Goal: Task Accomplishment & Management: Manage account settings

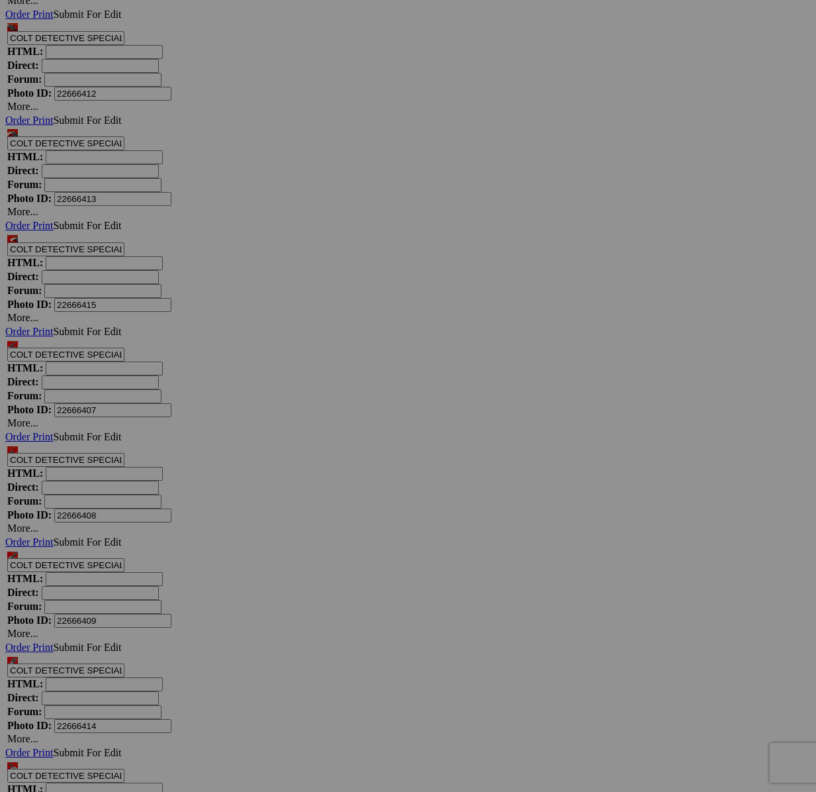
scroll to position [6050, 0]
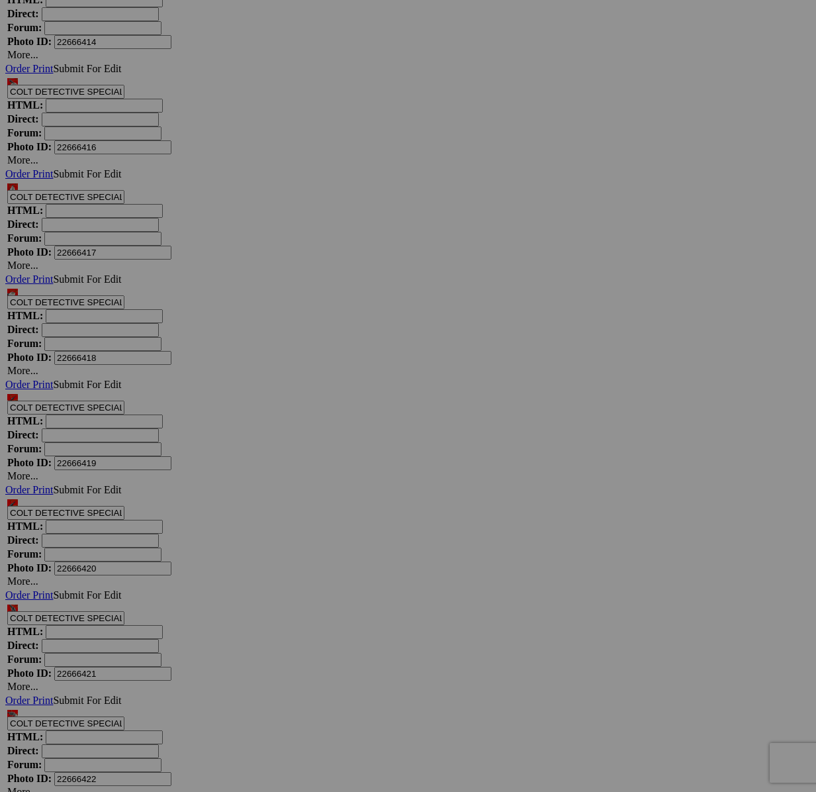
scroll to position [6734, 0]
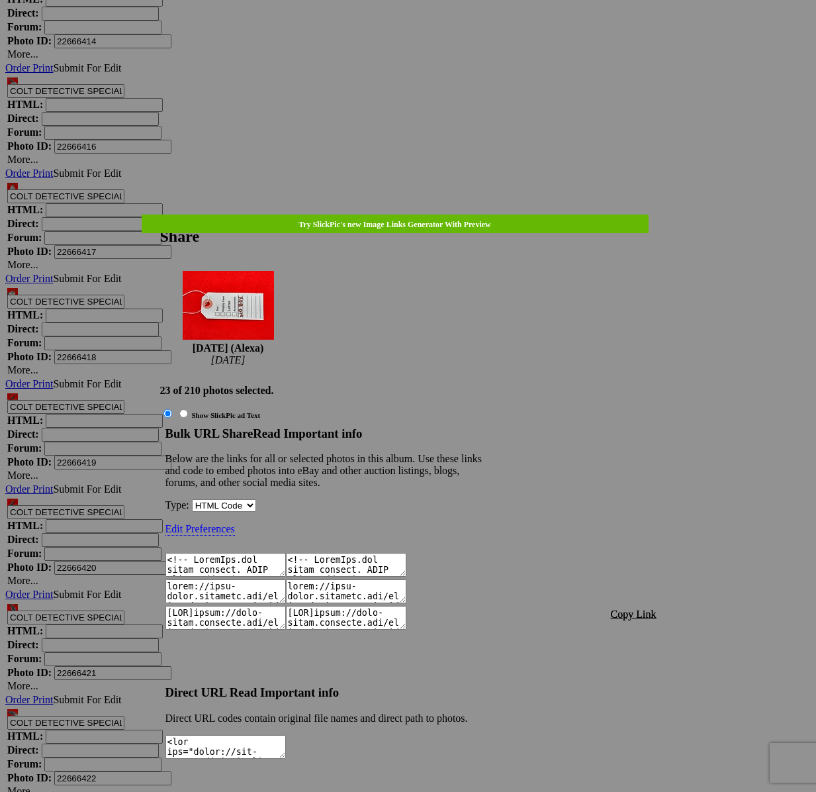
click at [629, 608] on span "Copy Link" at bounding box center [634, 613] width 46 height 11
click at [430, 31] on div at bounding box center [408, 396] width 816 height 792
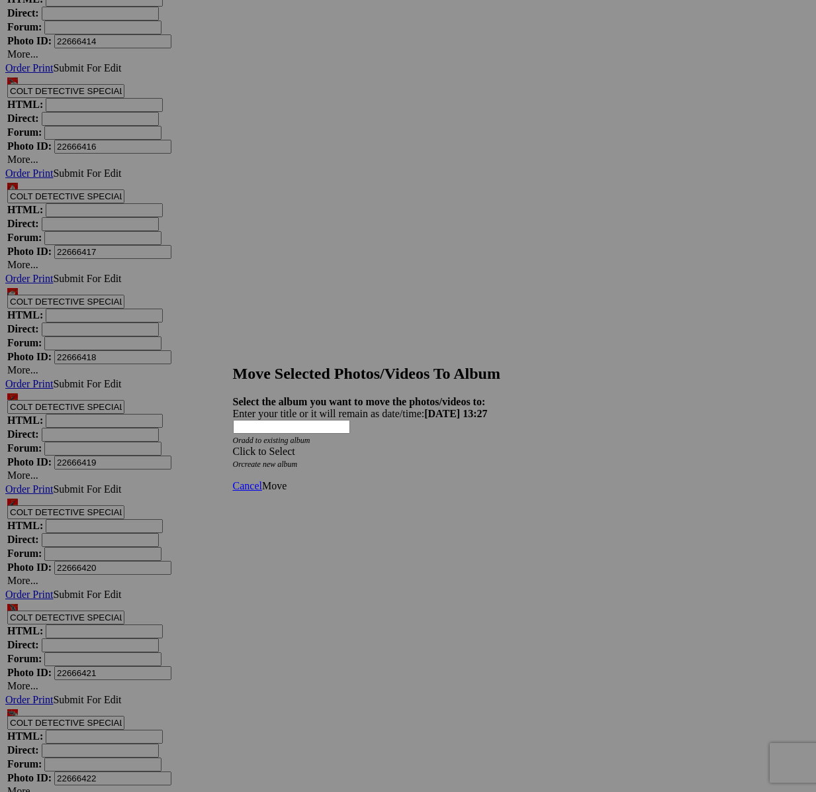
click at [488, 445] on div "Click to Select" at bounding box center [408, 451] width 351 height 12
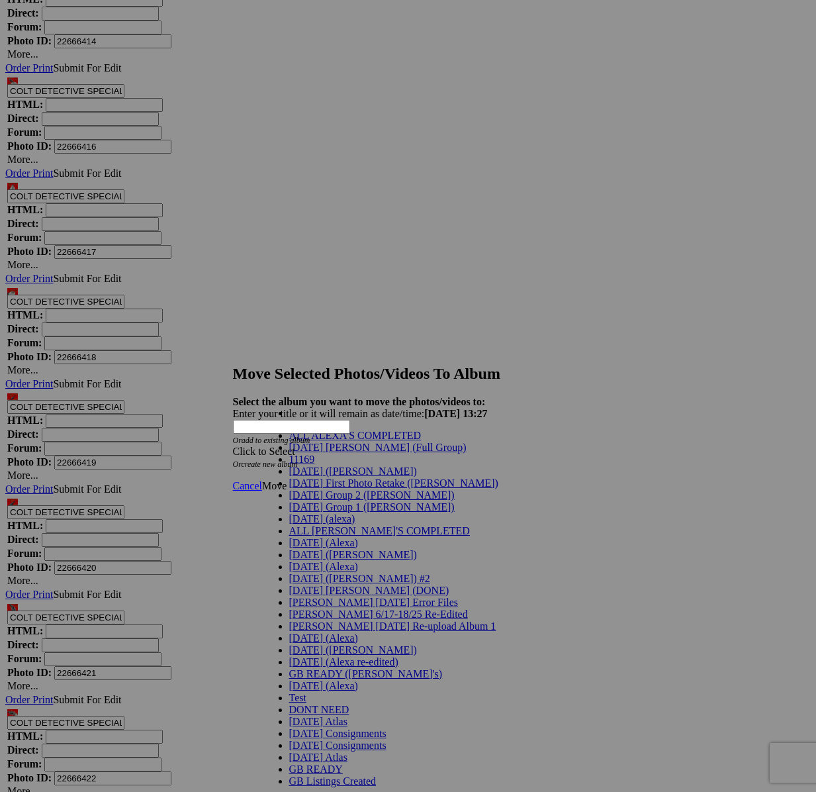
scroll to position [146, 0]
click at [313, 561] on span "[DATE] (Alexa)" at bounding box center [323, 566] width 69 height 11
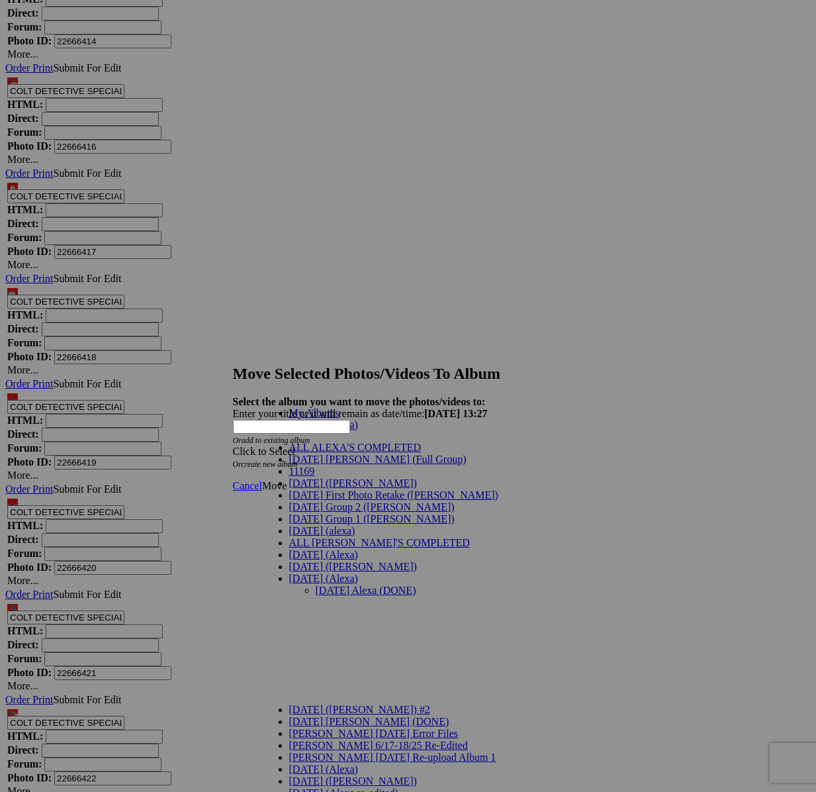
click at [329, 584] on link "[DATE] Alexa (DONE)" at bounding box center [366, 589] width 101 height 11
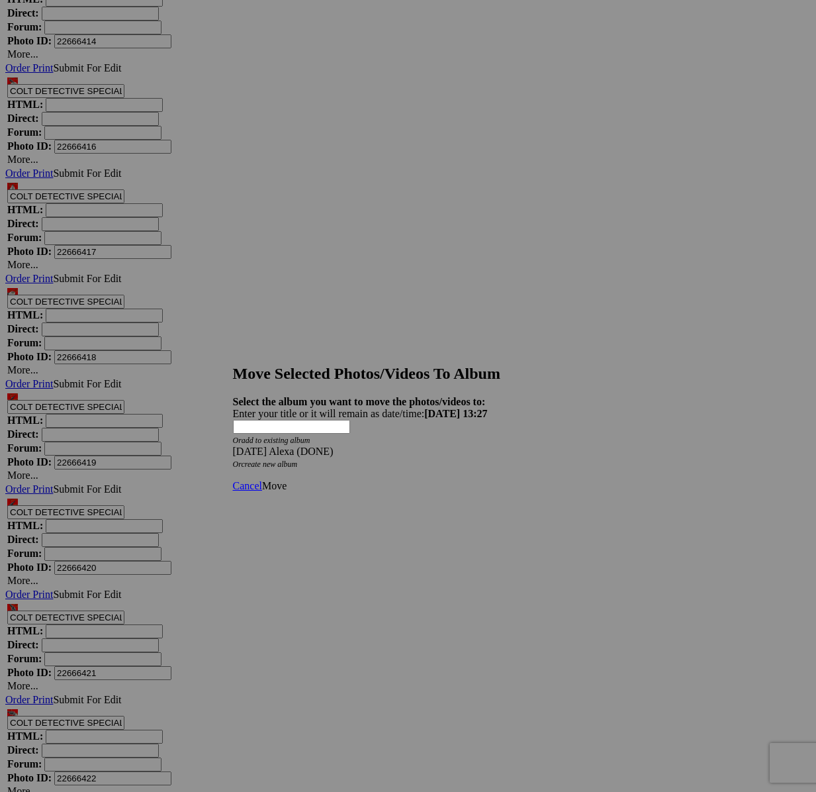
drag, startPoint x: 575, startPoint y: 459, endPoint x: 562, endPoint y: 459, distance: 12.6
click at [287, 480] on span "Move" at bounding box center [274, 485] width 24 height 11
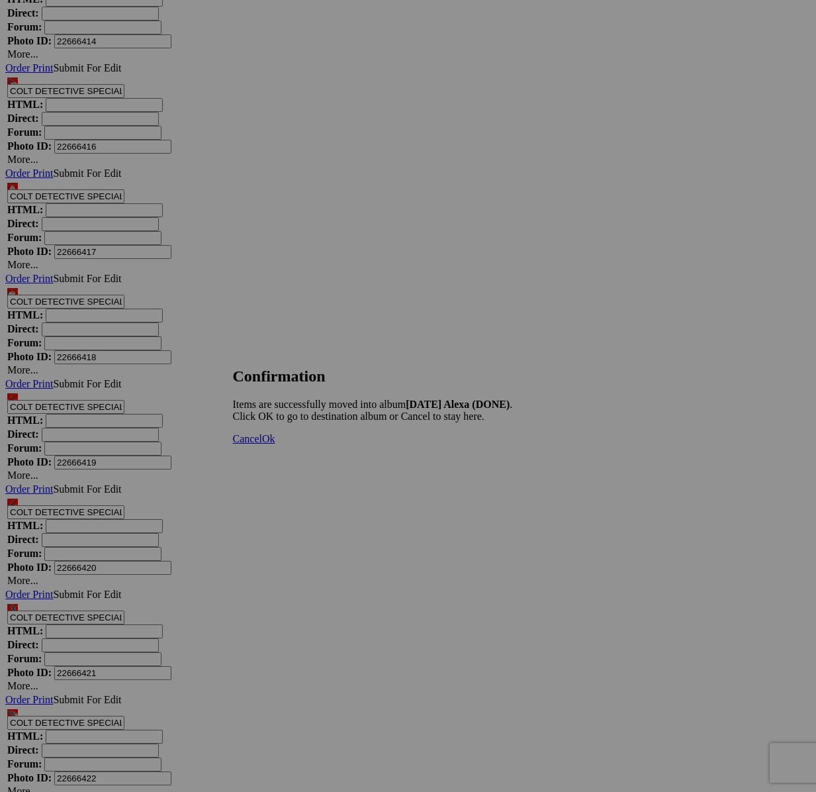
click at [262, 444] on span "Cancel" at bounding box center [247, 438] width 29 height 11
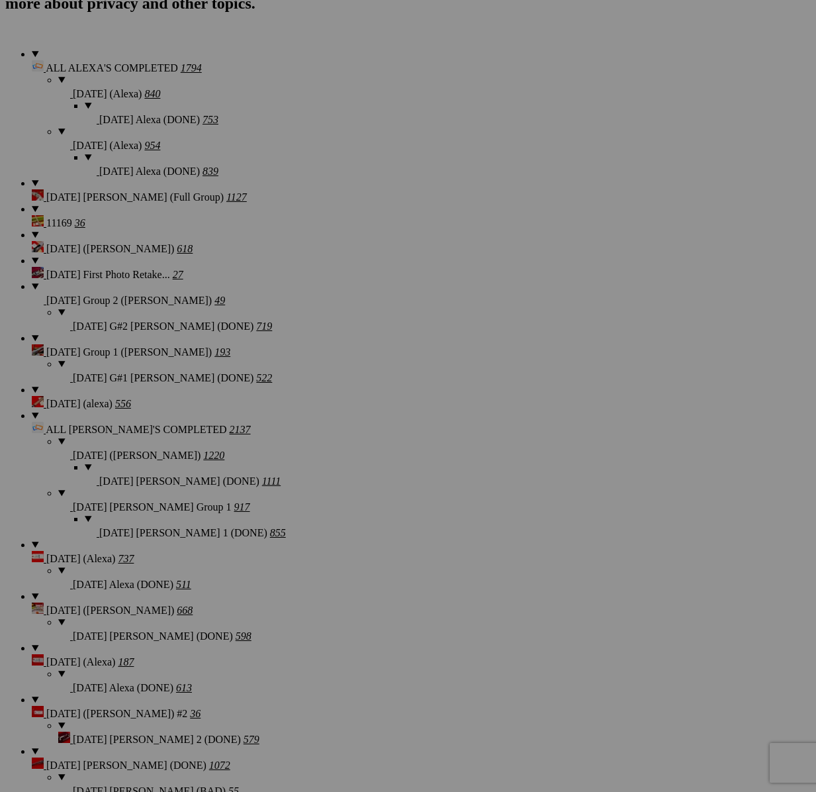
scroll to position [0, 0]
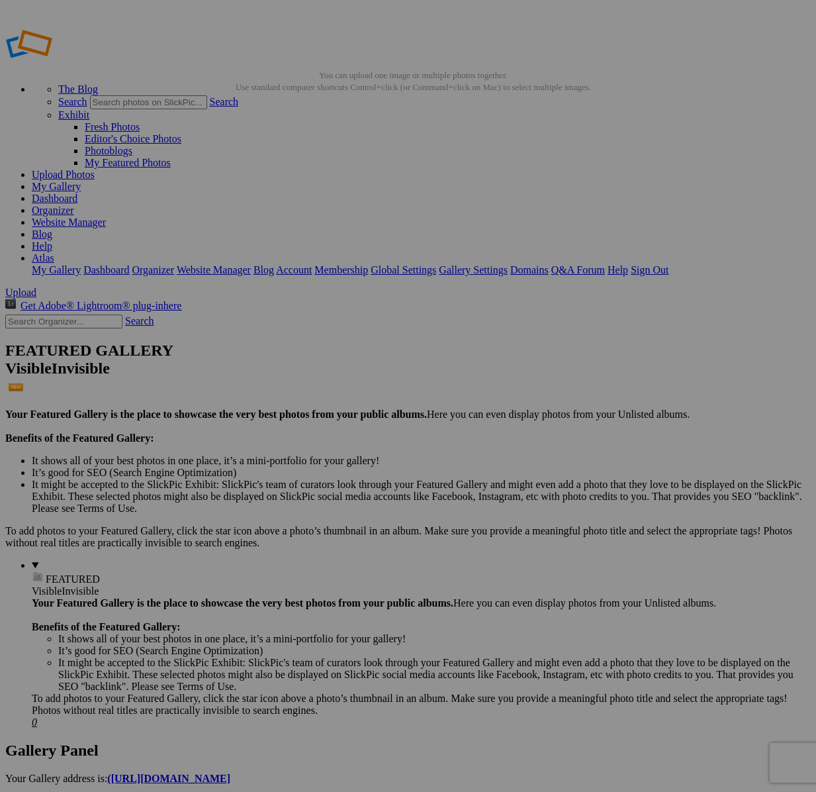
click at [48, 314] on input "text" at bounding box center [63, 321] width 117 height 14
type input "10217"
click at [152, 315] on link "Search" at bounding box center [139, 320] width 29 height 11
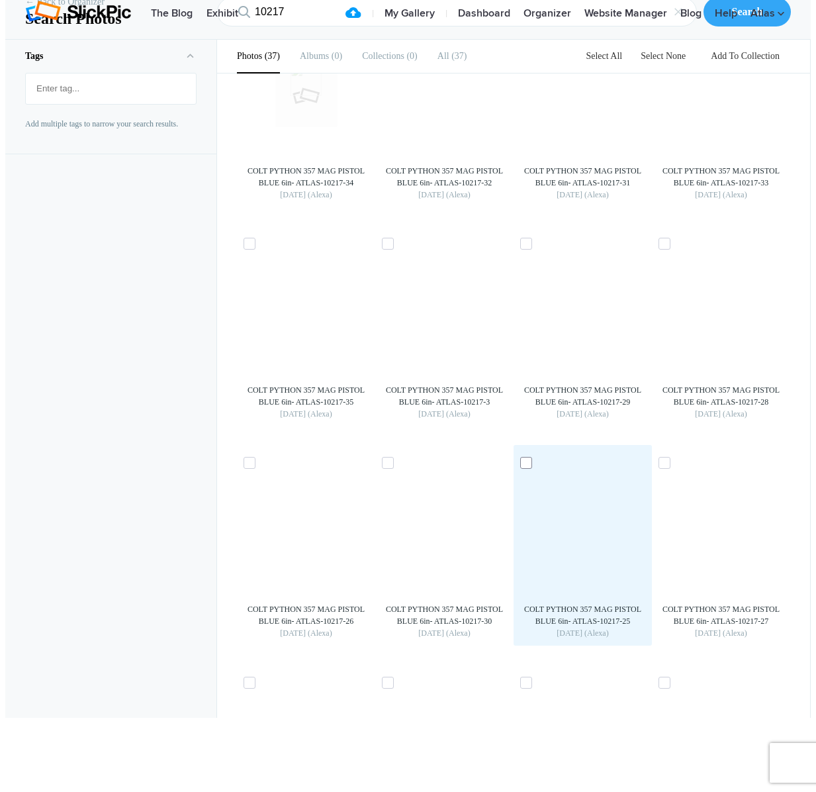
scroll to position [23, 0]
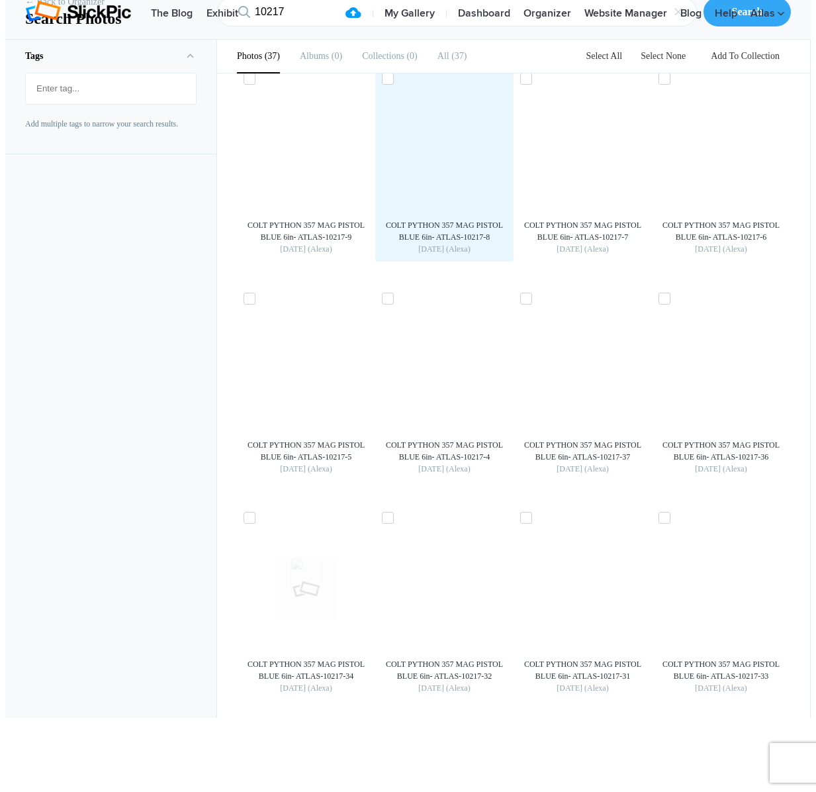
click at [449, 161] on img at bounding box center [444, 150] width 21 height 21
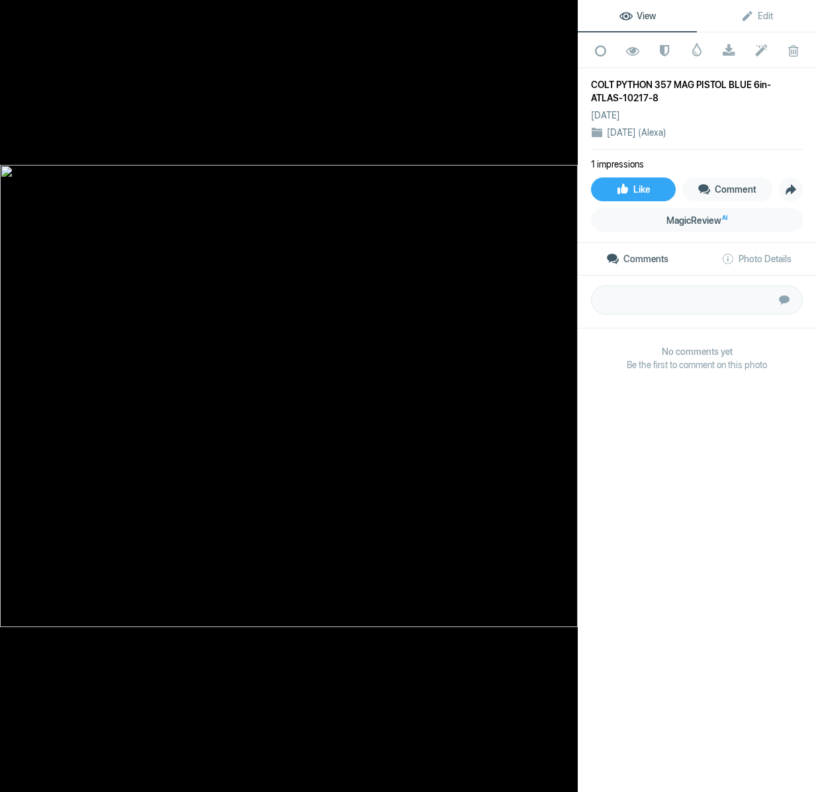
click at [18, 16] on div at bounding box center [20, 13] width 48 height 26
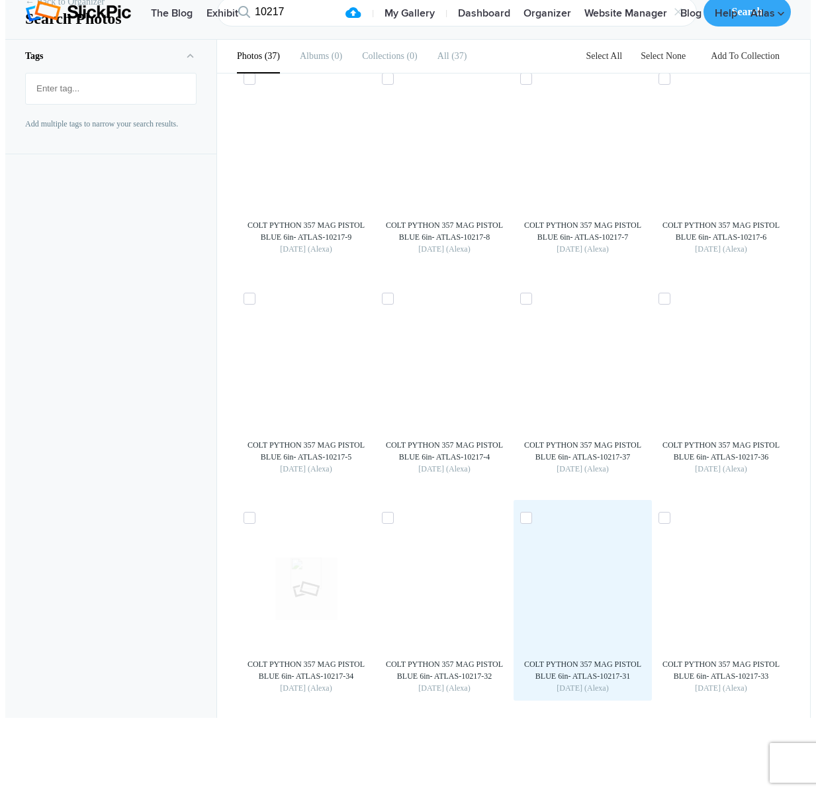
scroll to position [475, 0]
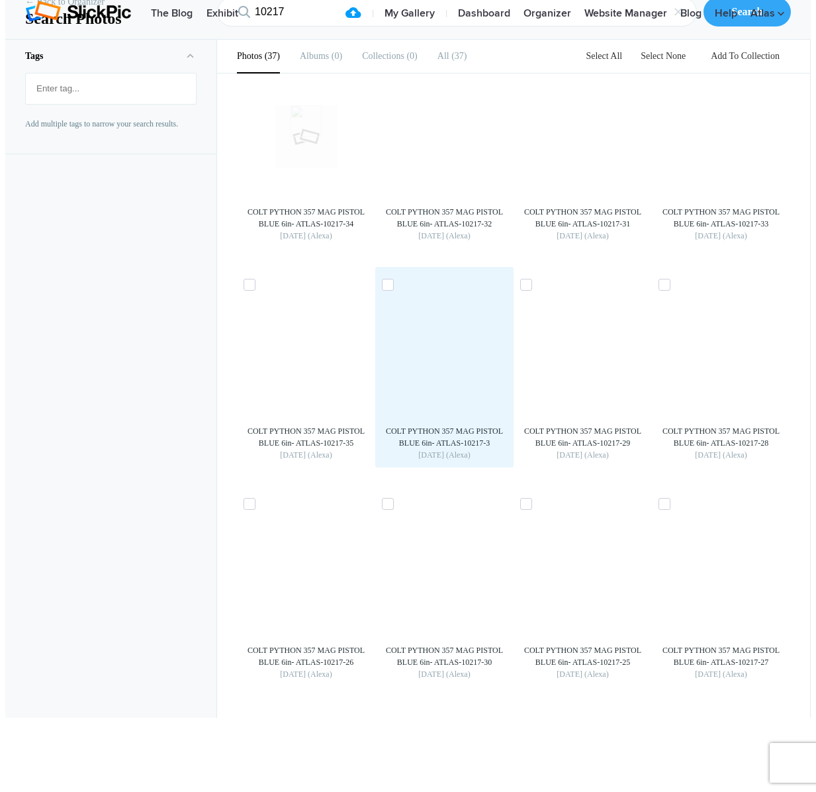
click at [455, 367] on img at bounding box center [444, 356] width 21 height 21
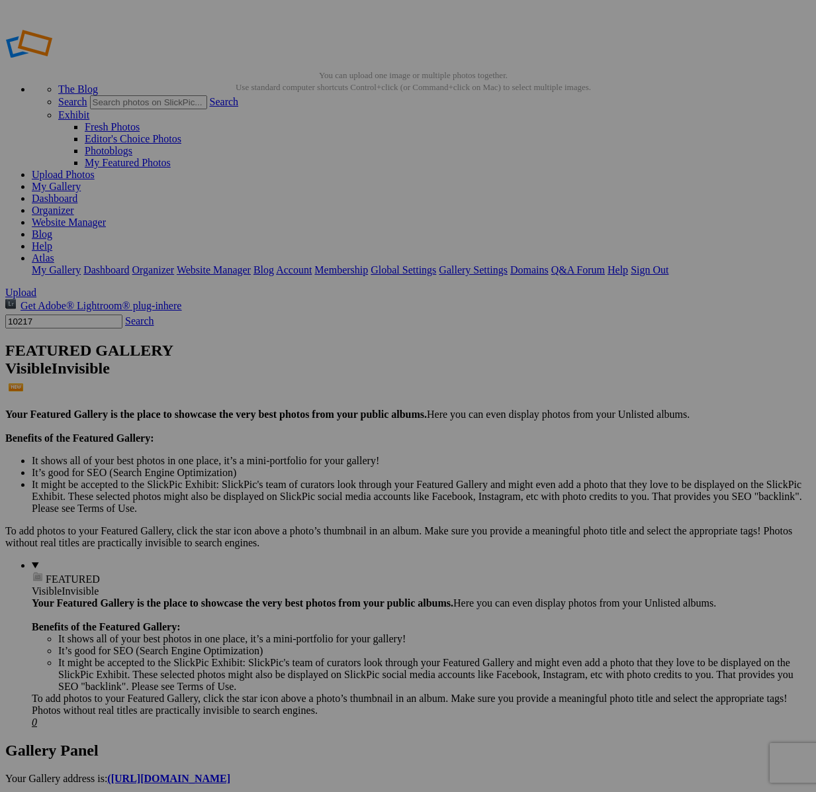
scroll to position [9, 0]
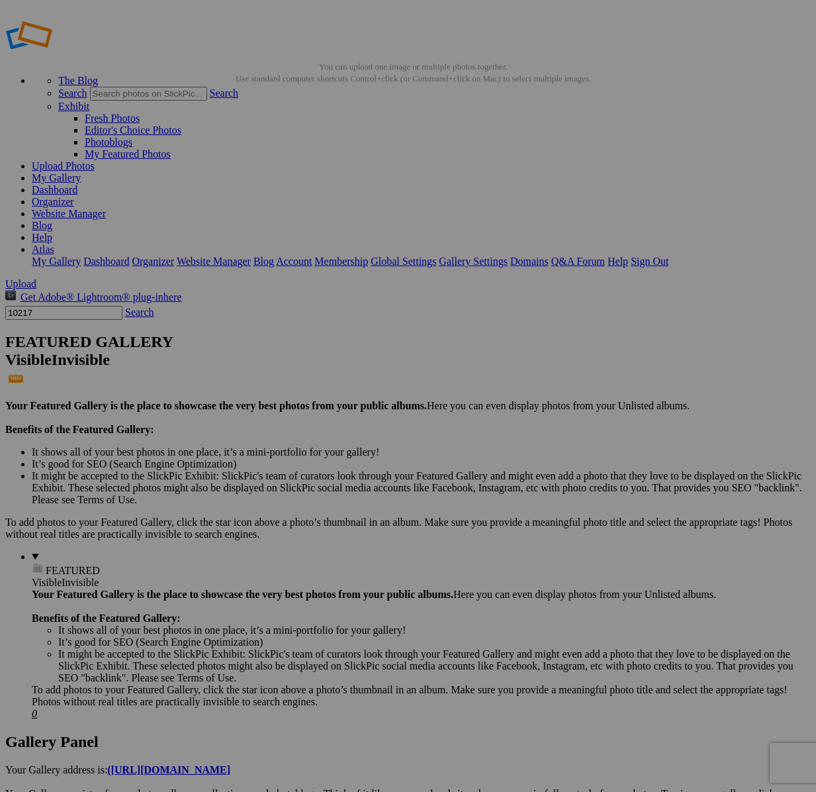
drag, startPoint x: 54, startPoint y: 62, endPoint x: -3, endPoint y: 54, distance: 56.7
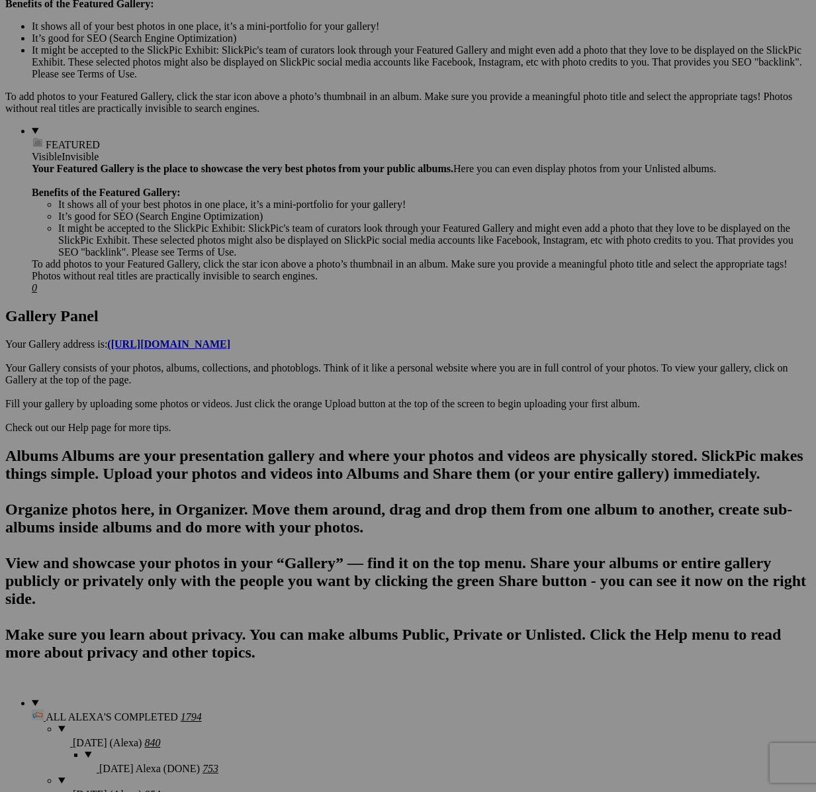
scroll to position [0, 0]
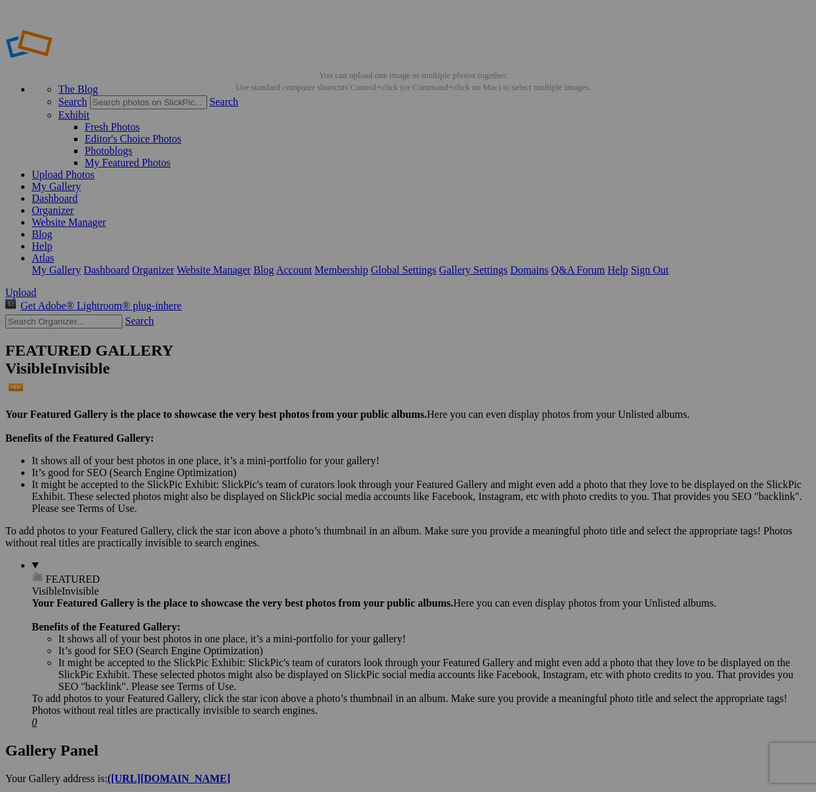
click at [55, 314] on input "text" at bounding box center [63, 321] width 117 height 14
type input "10217"
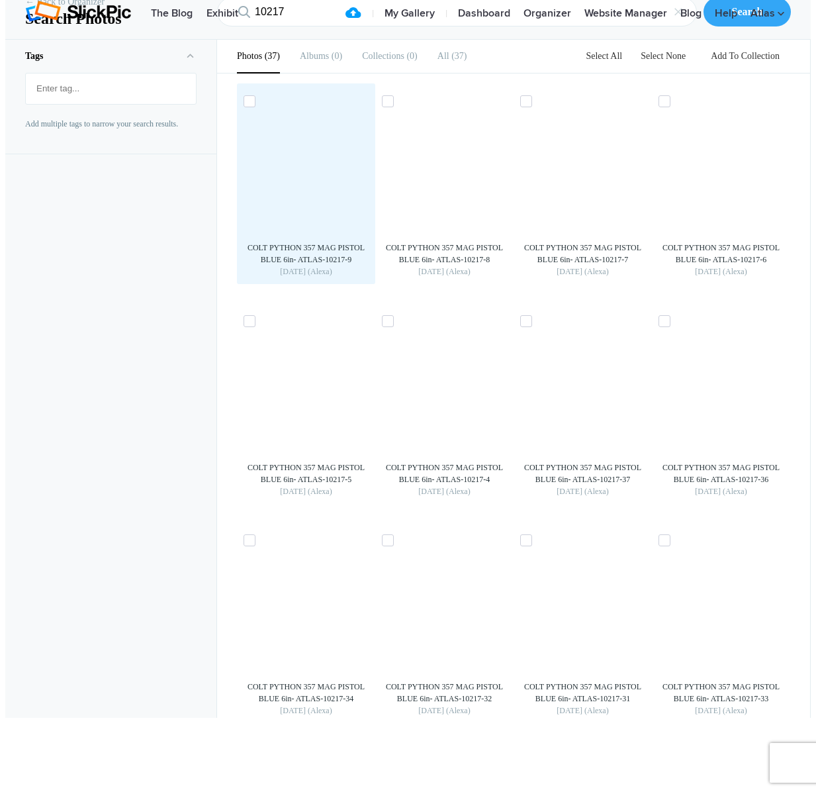
click at [317, 183] on img at bounding box center [306, 172] width 21 height 21
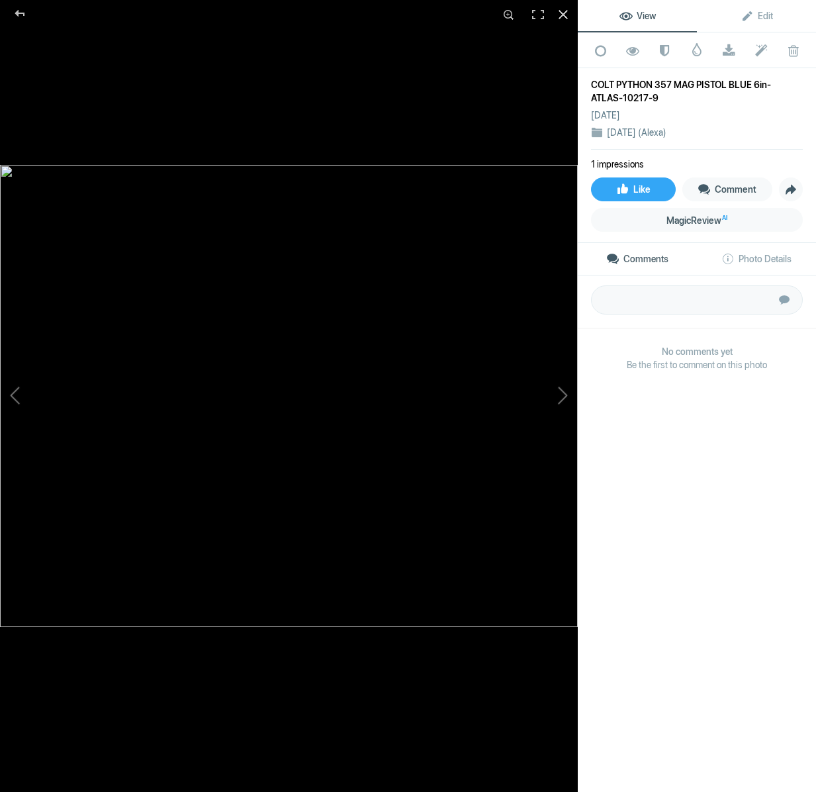
click at [285, 679] on div at bounding box center [289, 561] width 578 height 792
click at [14, 9] on div at bounding box center [20, 13] width 48 height 26
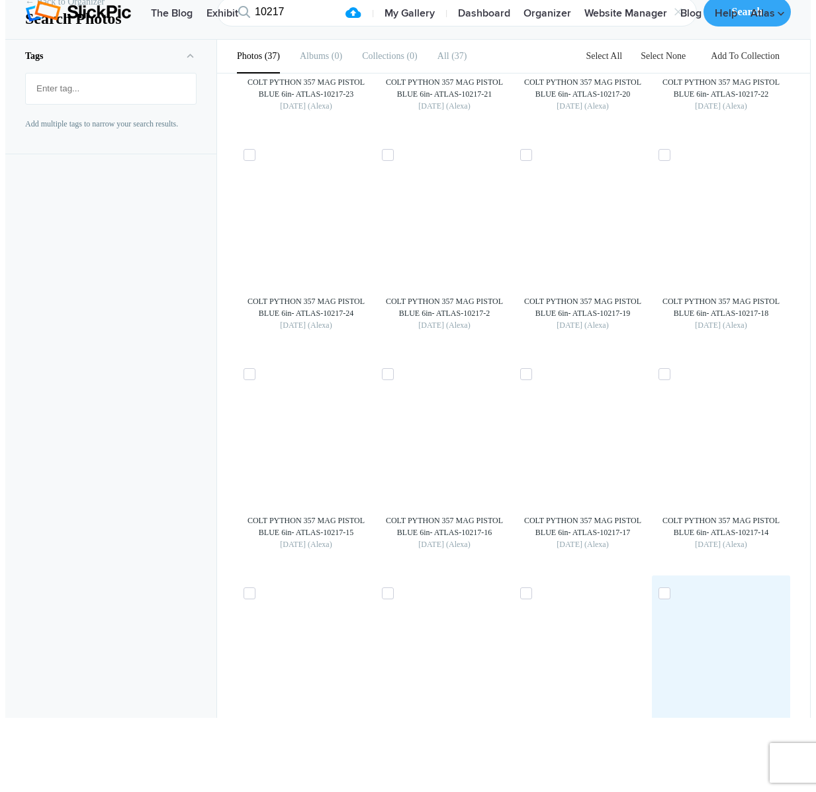
scroll to position [1593, 0]
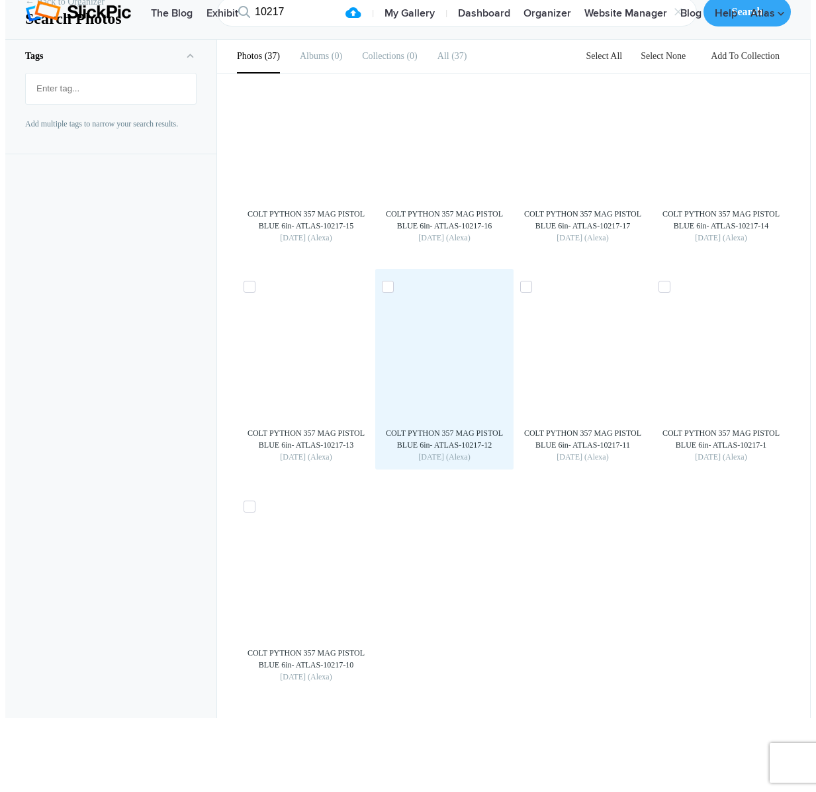
click at [455, 369] on img at bounding box center [444, 357] width 21 height 21
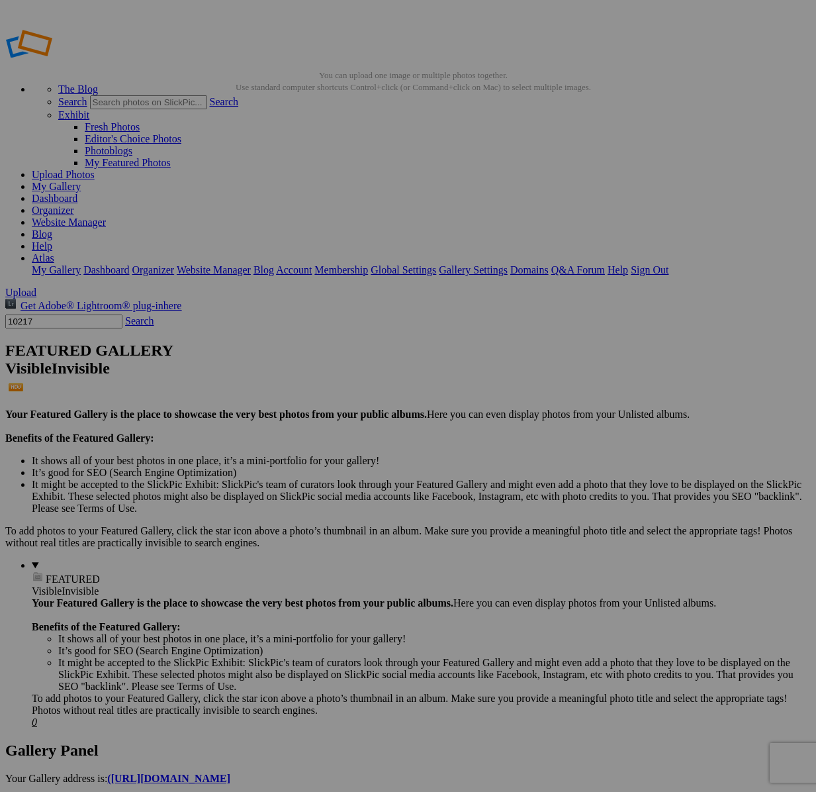
click at [44, 314] on input "10217" at bounding box center [63, 321] width 117 height 14
type input "4049"
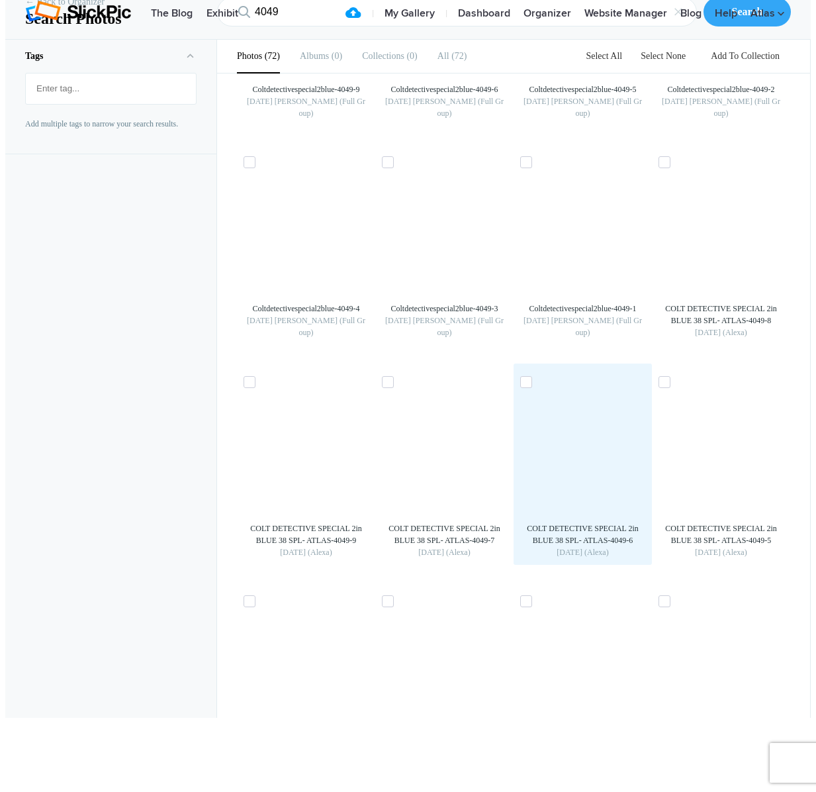
scroll to position [1596, 0]
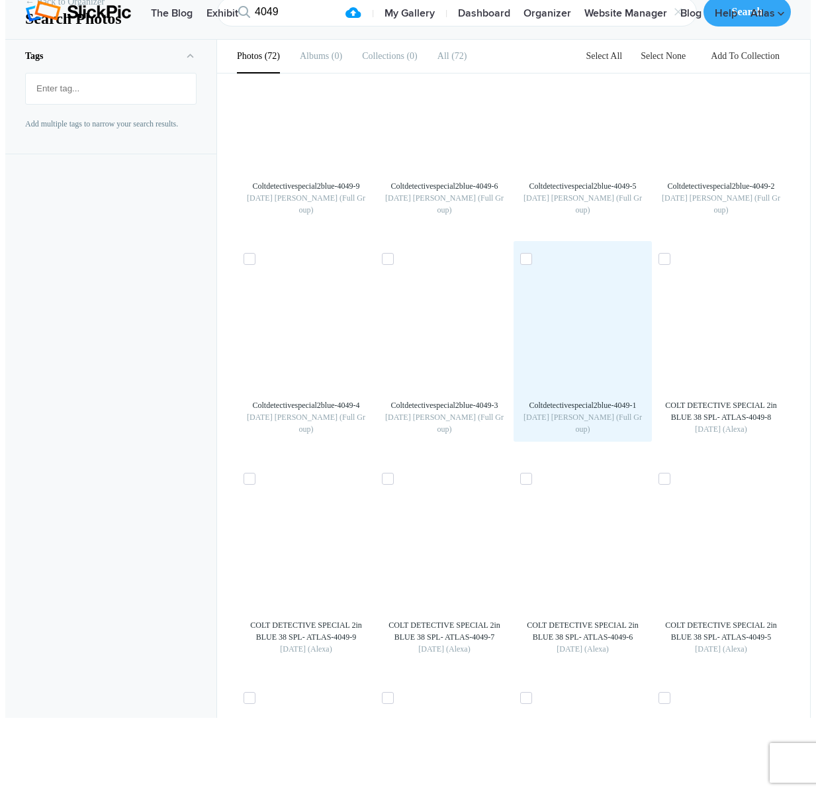
click at [584, 341] on img at bounding box center [583, 330] width 21 height 21
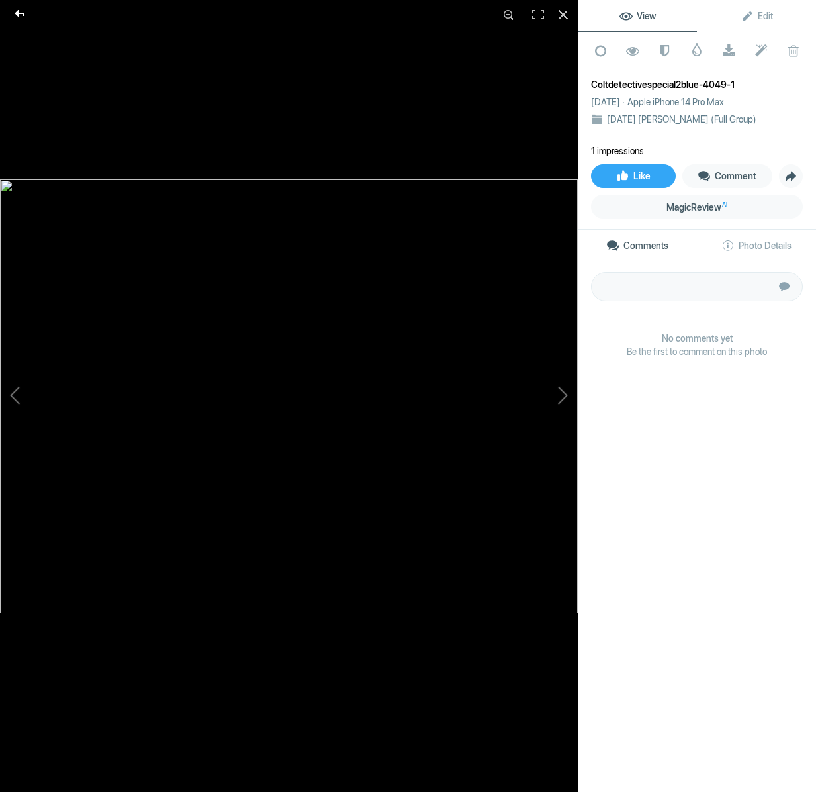
click at [21, 15] on div at bounding box center [20, 13] width 48 height 26
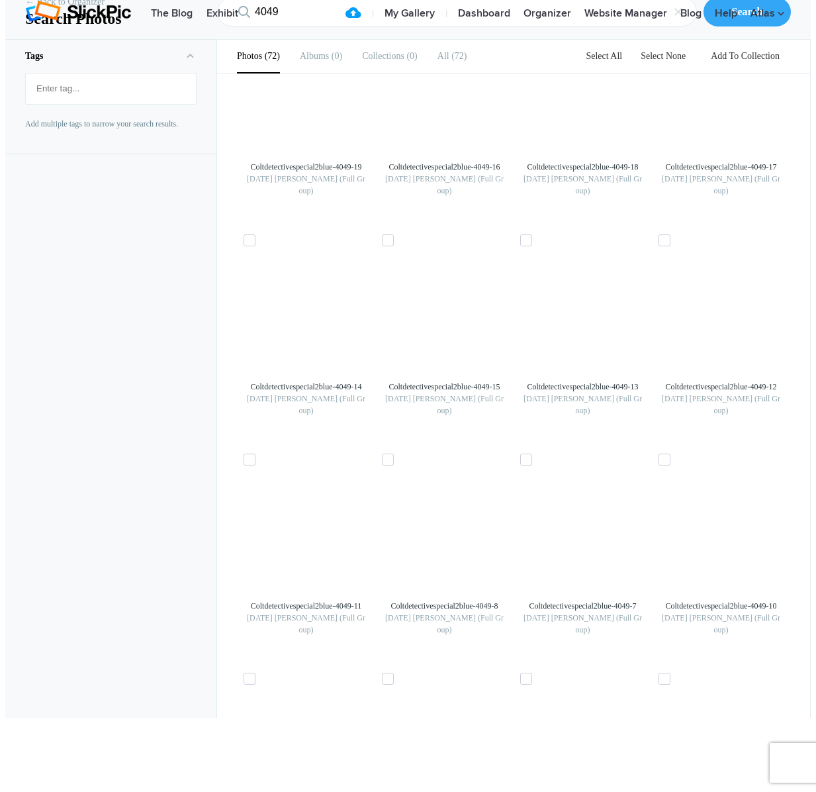
scroll to position [1244, 0]
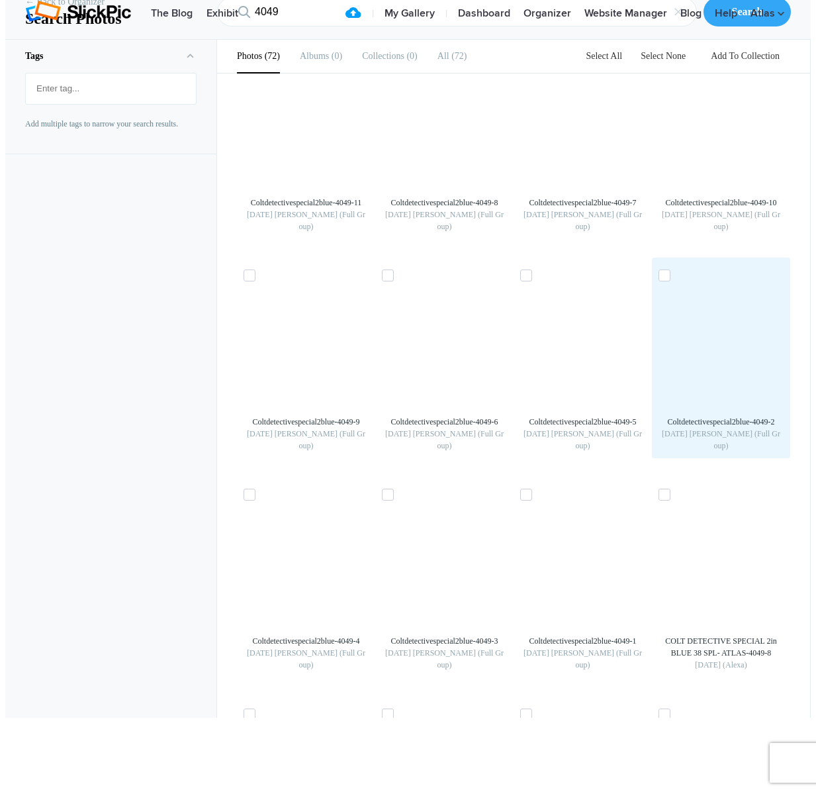
click at [732, 357] on img at bounding box center [721, 346] width 21 height 21
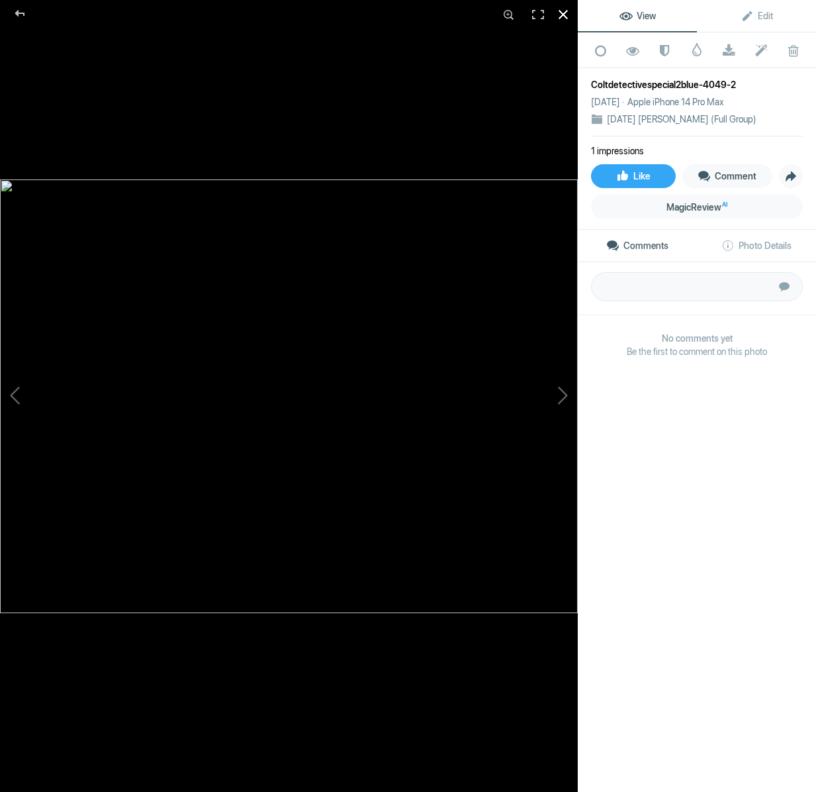
click at [560, 16] on div at bounding box center [563, 14] width 29 height 29
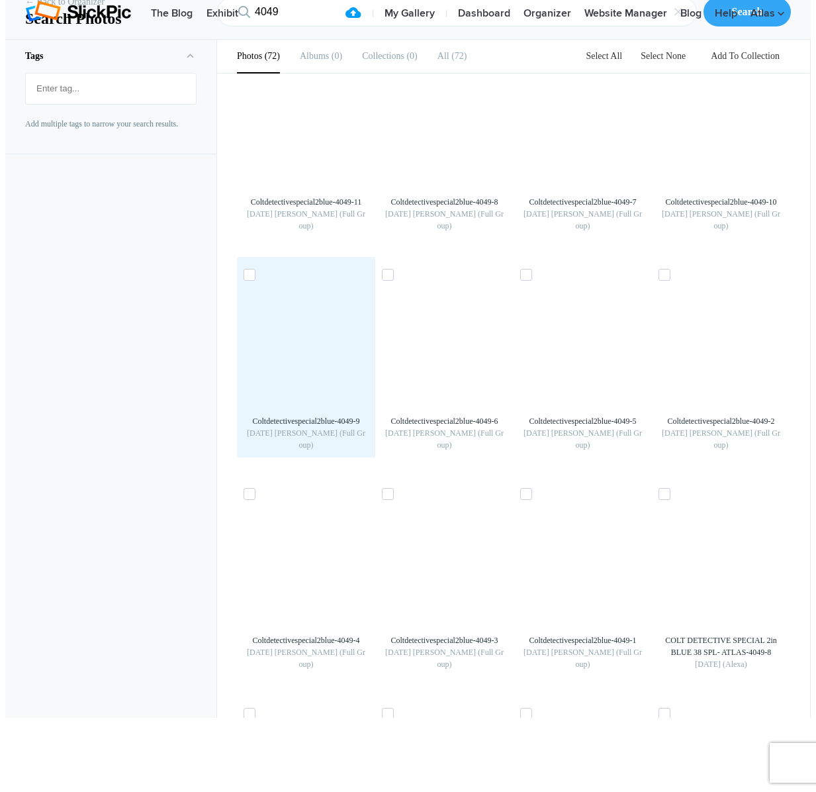
click at [305, 357] on img at bounding box center [306, 346] width 21 height 21
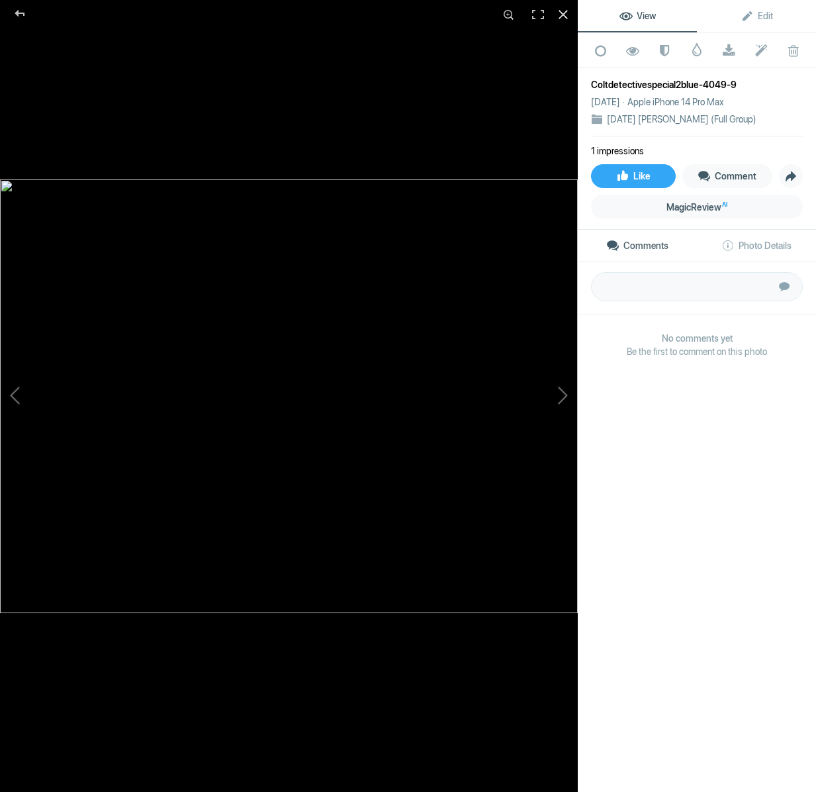
click at [433, 657] on div at bounding box center [289, 575] width 578 height 792
click at [17, 9] on div at bounding box center [20, 13] width 48 height 26
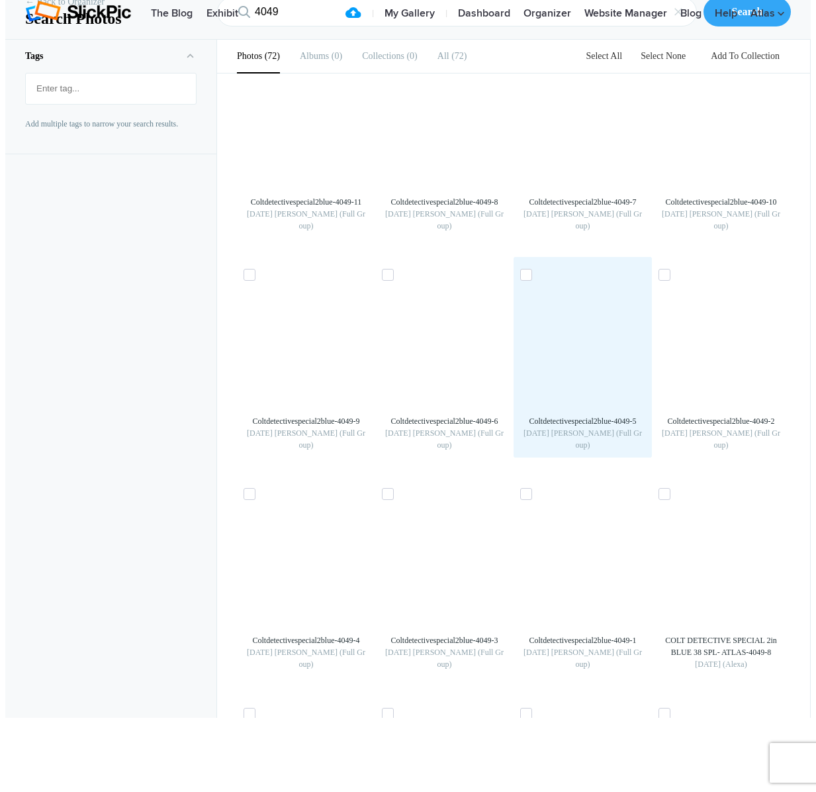
click at [594, 357] on img at bounding box center [583, 346] width 21 height 21
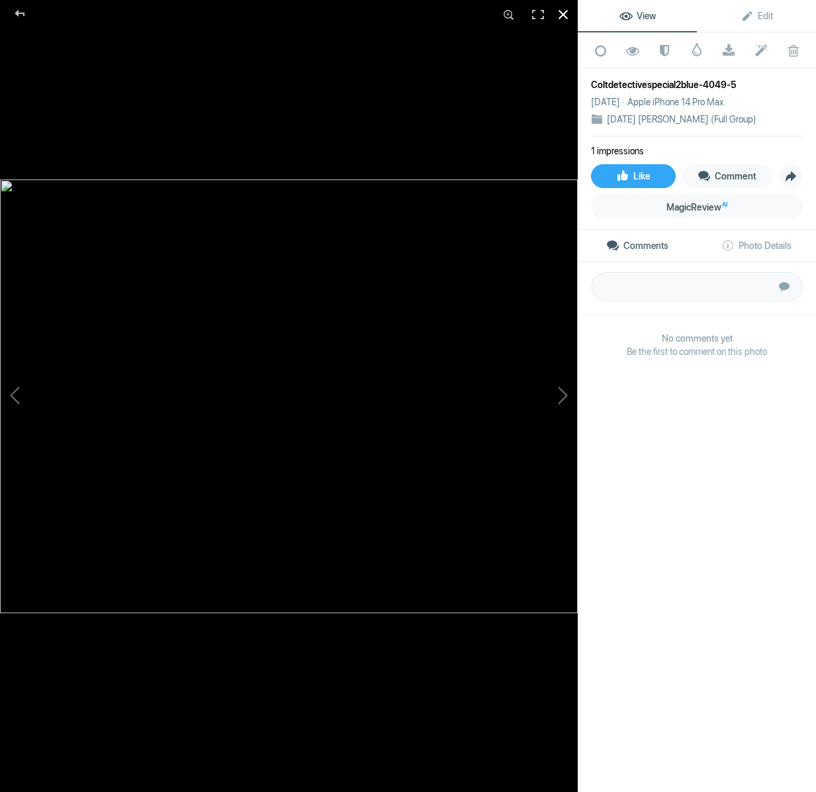
click at [562, 13] on div at bounding box center [563, 14] width 29 height 29
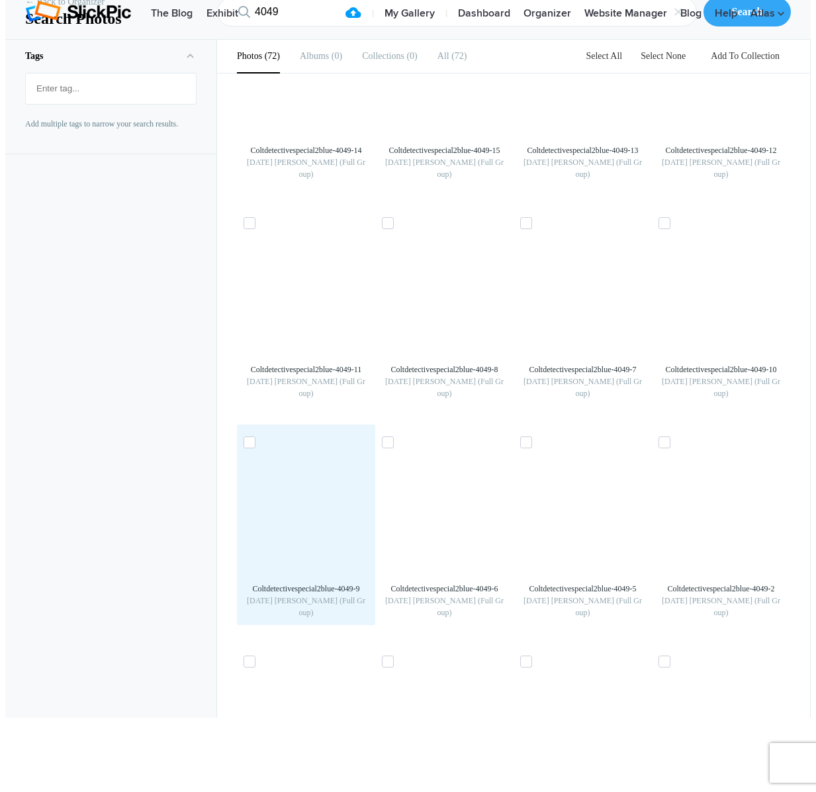
scroll to position [1182, 0]
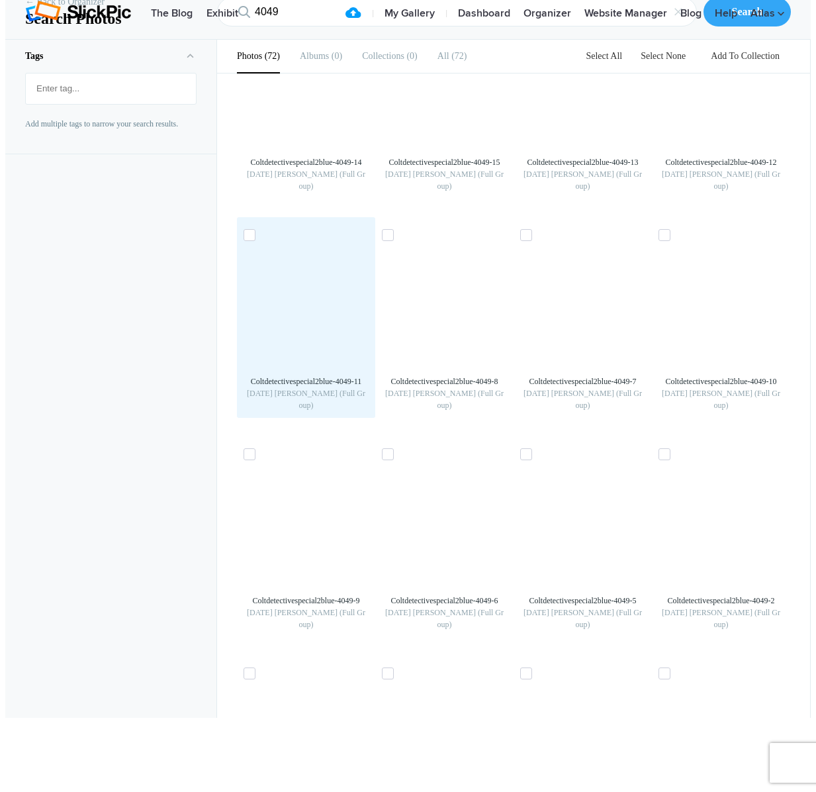
click at [296, 316] on img at bounding box center [306, 305] width 21 height 21
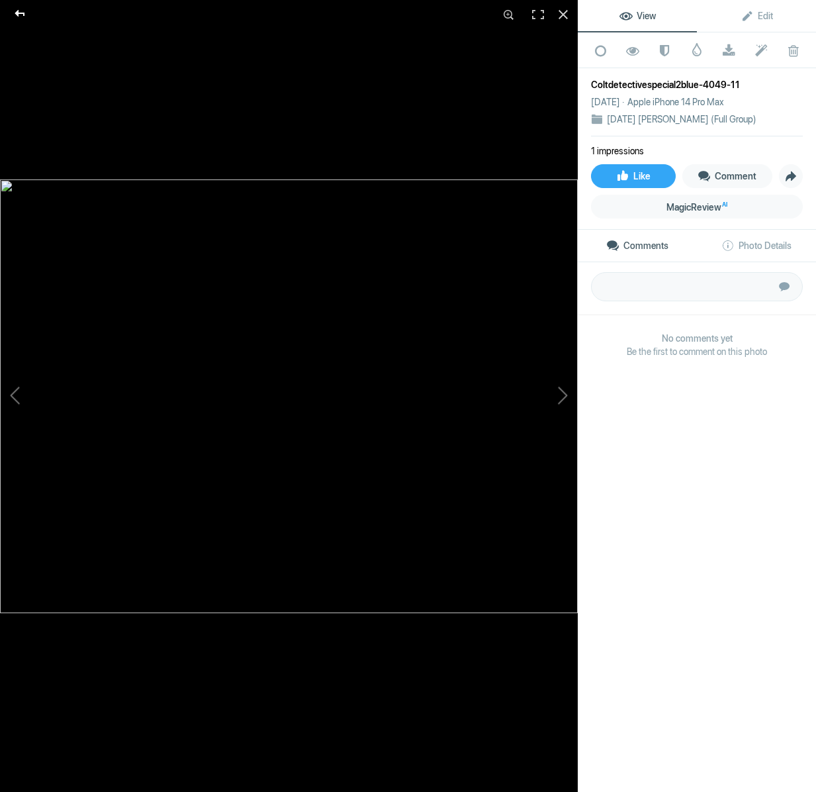
click at [17, 17] on div at bounding box center [20, 13] width 48 height 26
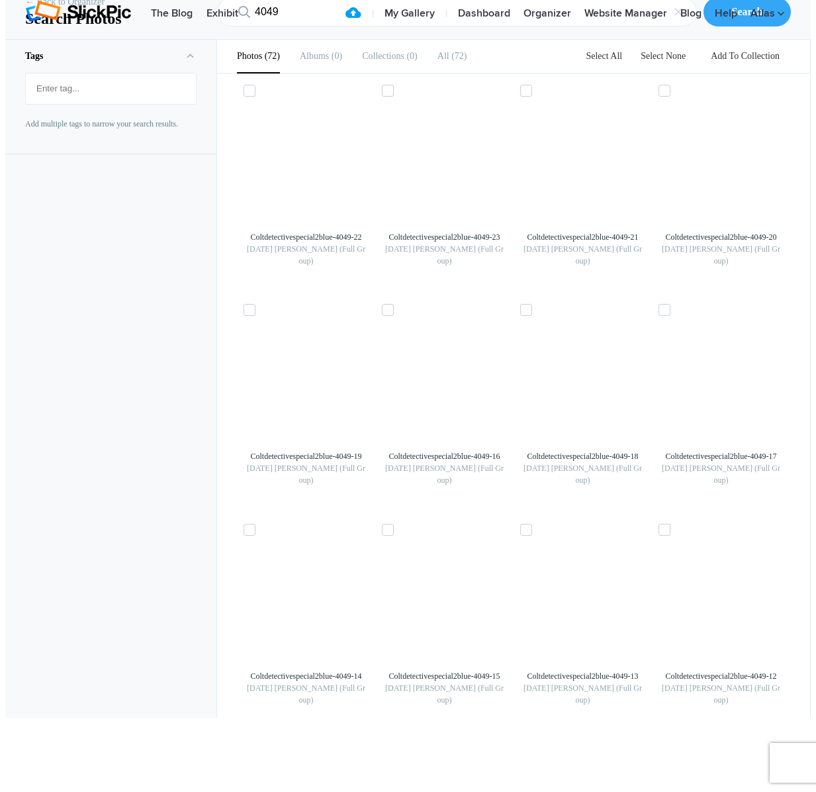
scroll to position [0, 0]
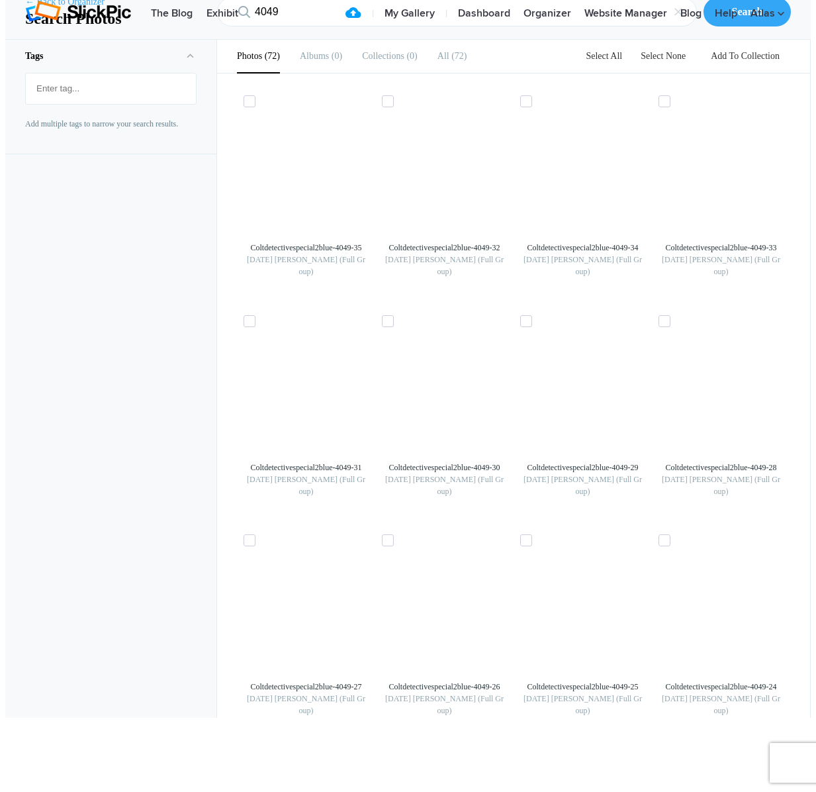
click at [40, 9] on link "← Back to Organizer" at bounding box center [64, 1] width 79 height 13
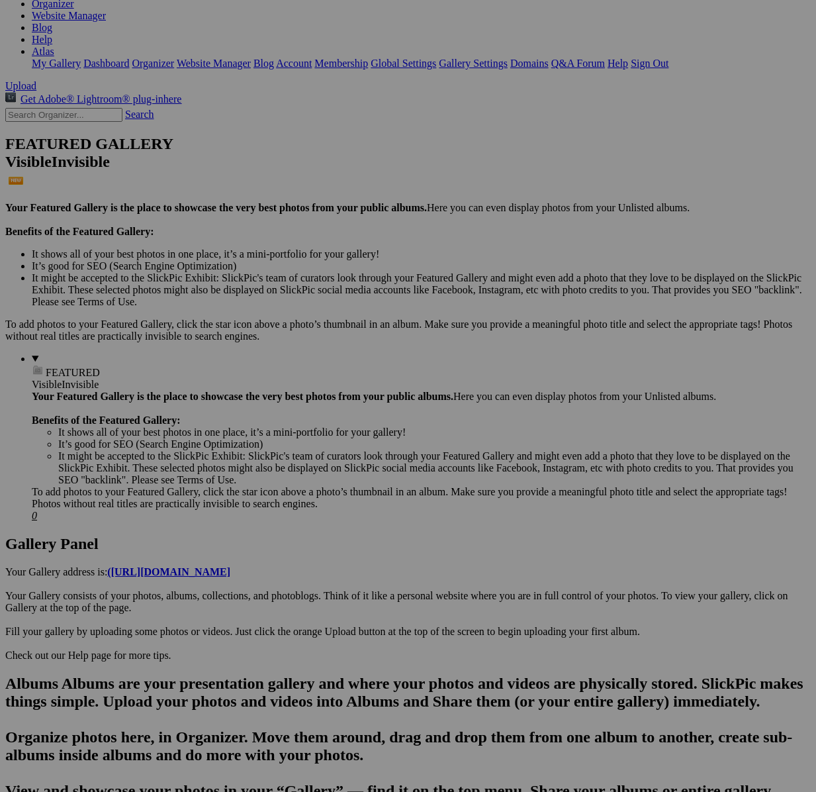
scroll to position [208, 0]
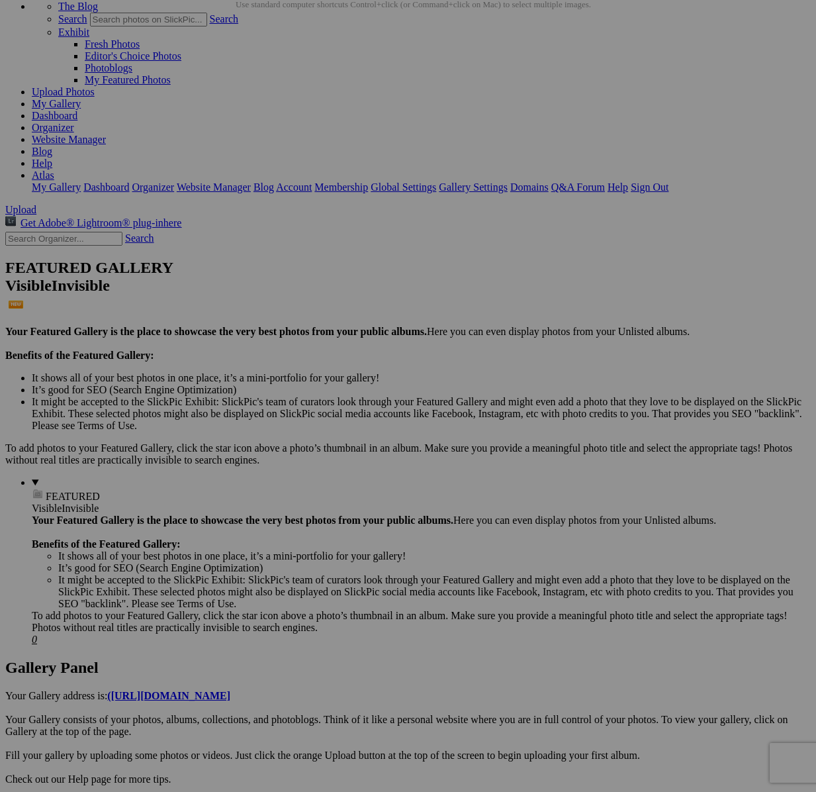
scroll to position [79, 0]
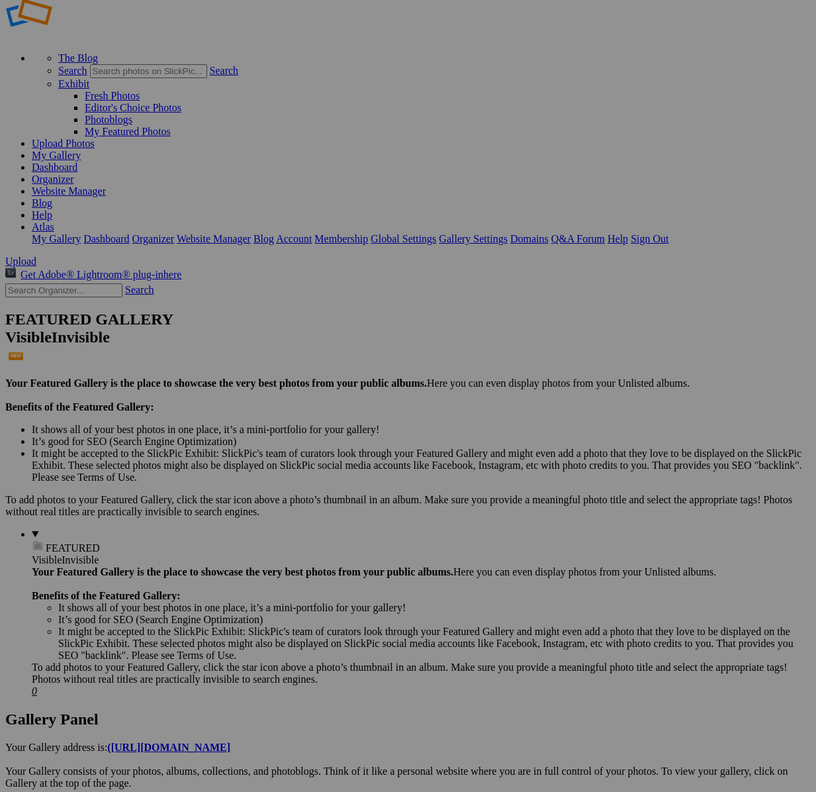
scroll to position [34, 0]
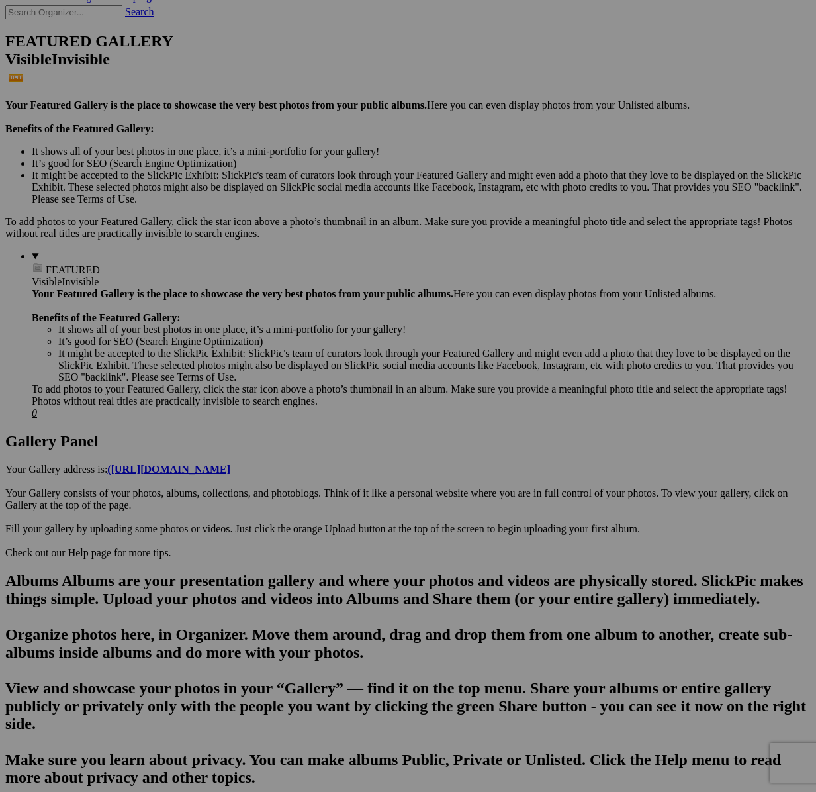
scroll to position [346, 0]
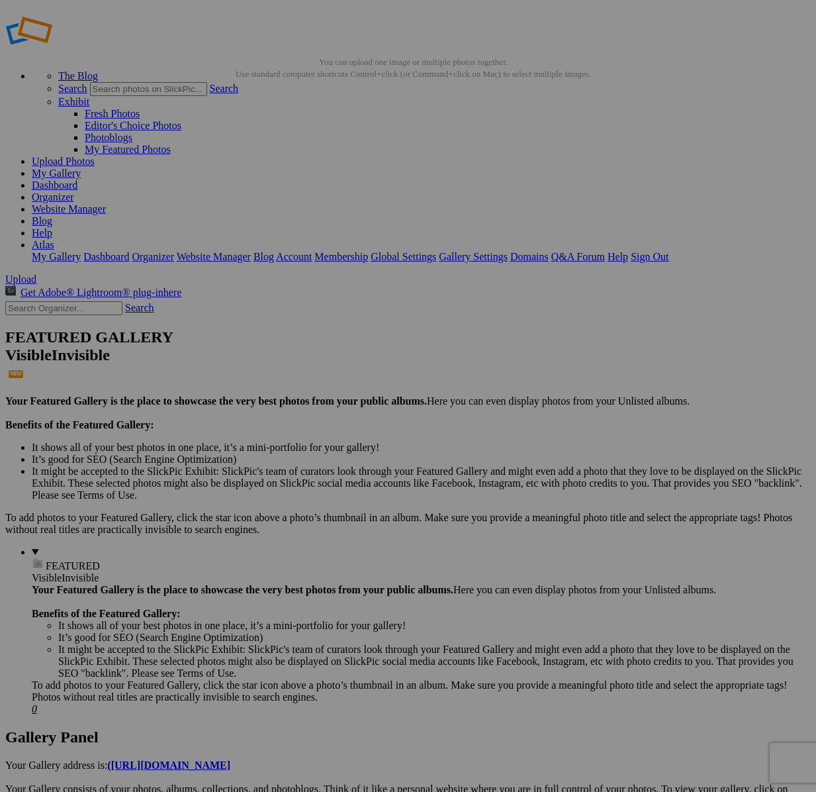
scroll to position [0, 0]
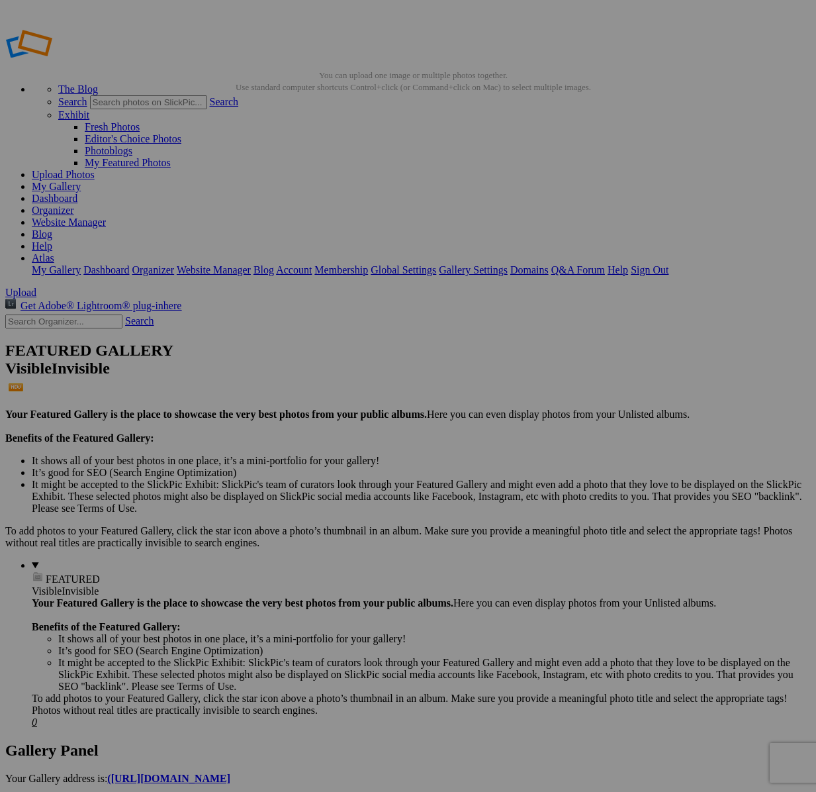
drag, startPoint x: 507, startPoint y: 352, endPoint x: 348, endPoint y: 187, distance: 229.4
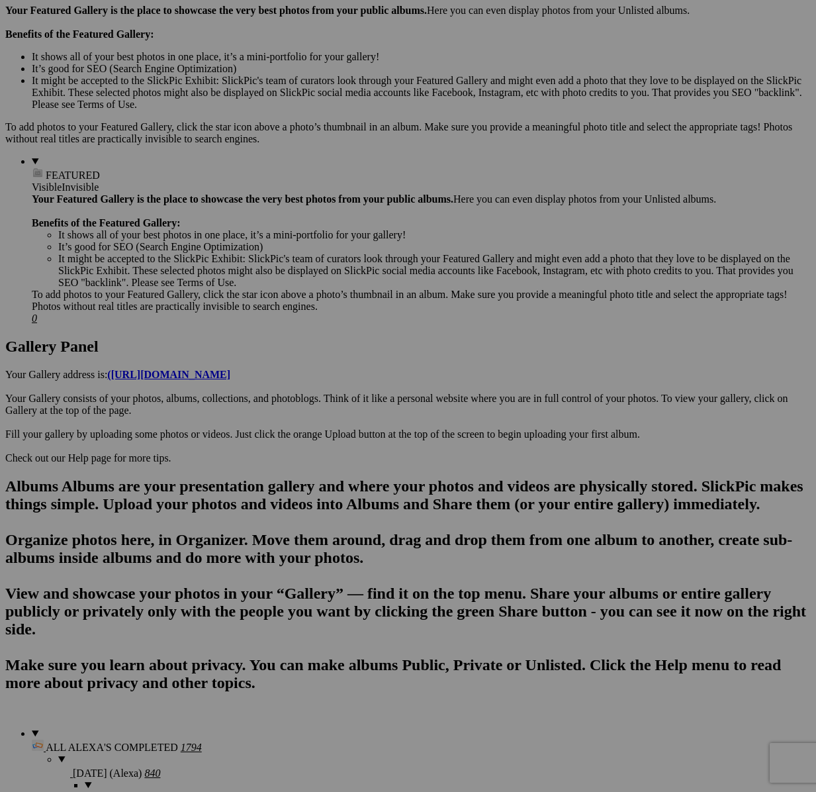
scroll to position [398, 0]
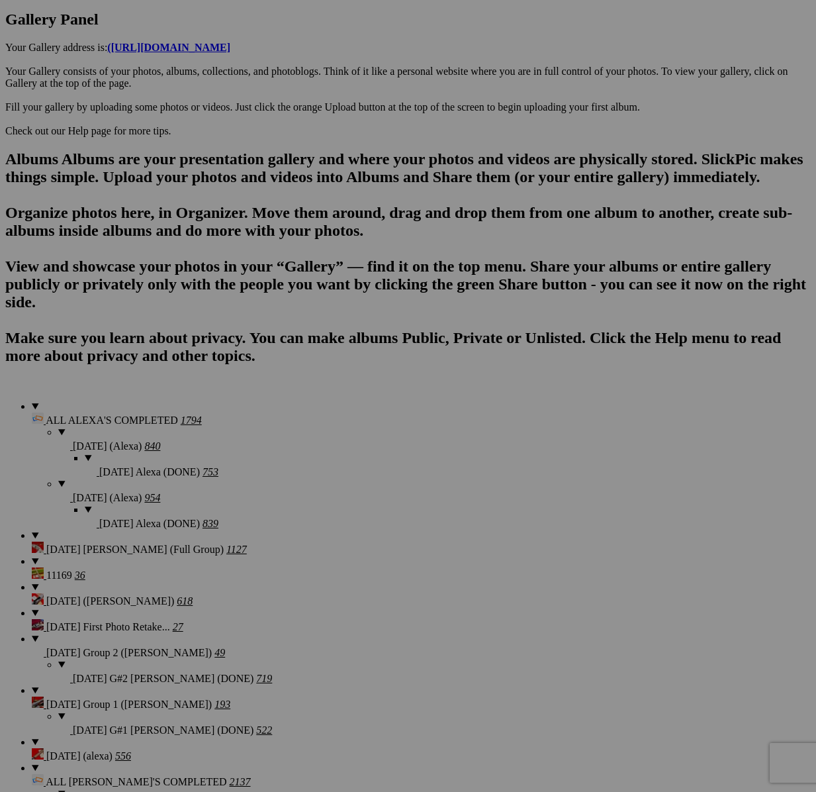
scroll to position [732, 0]
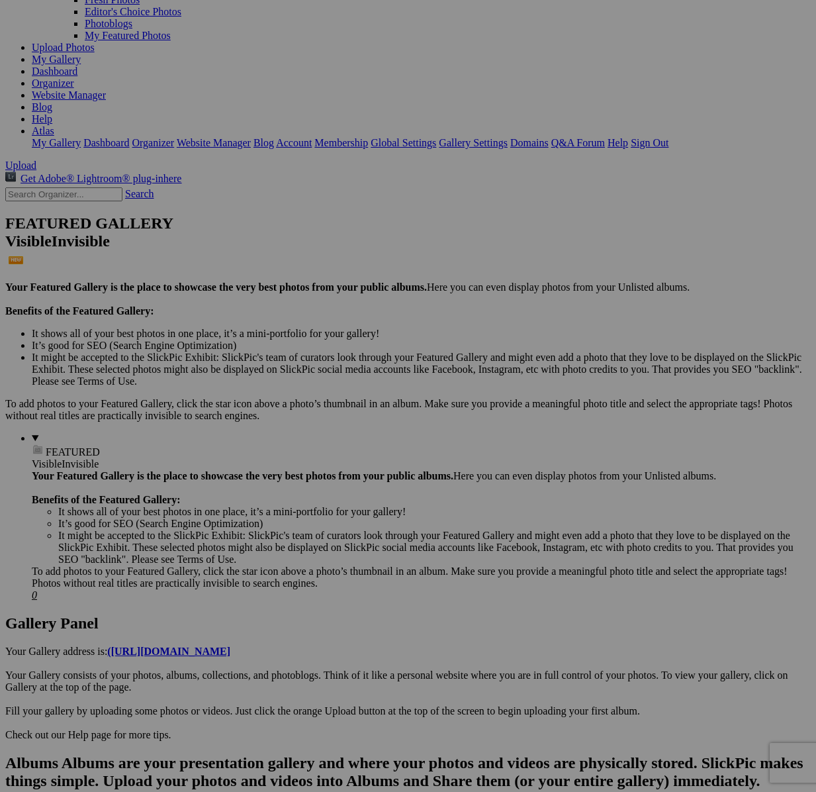
scroll to position [130, 0]
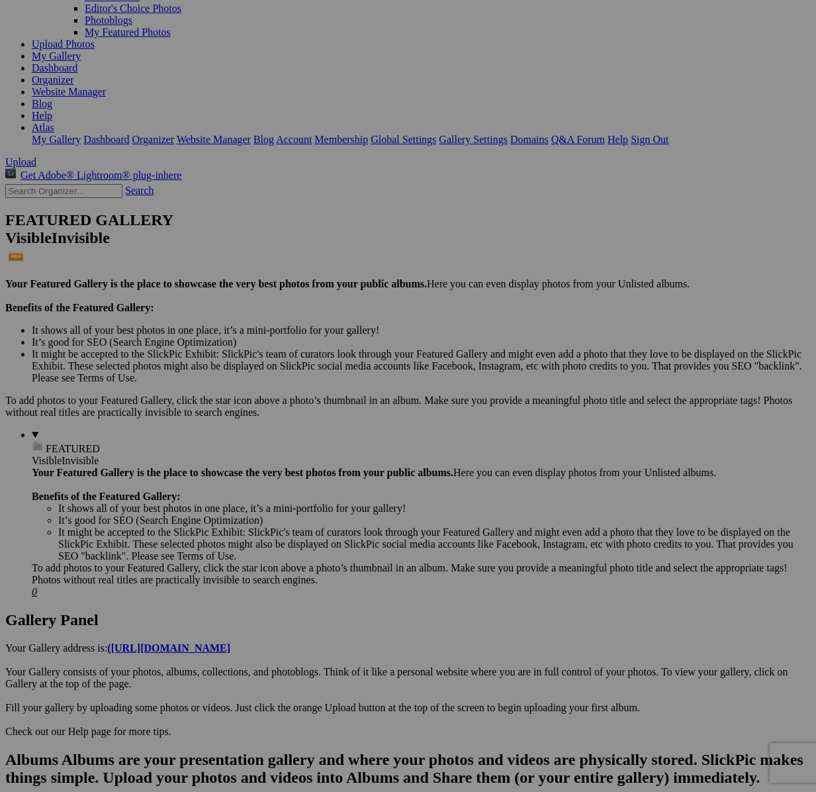
drag, startPoint x: 260, startPoint y: 739, endPoint x: 571, endPoint y: 105, distance: 706.3
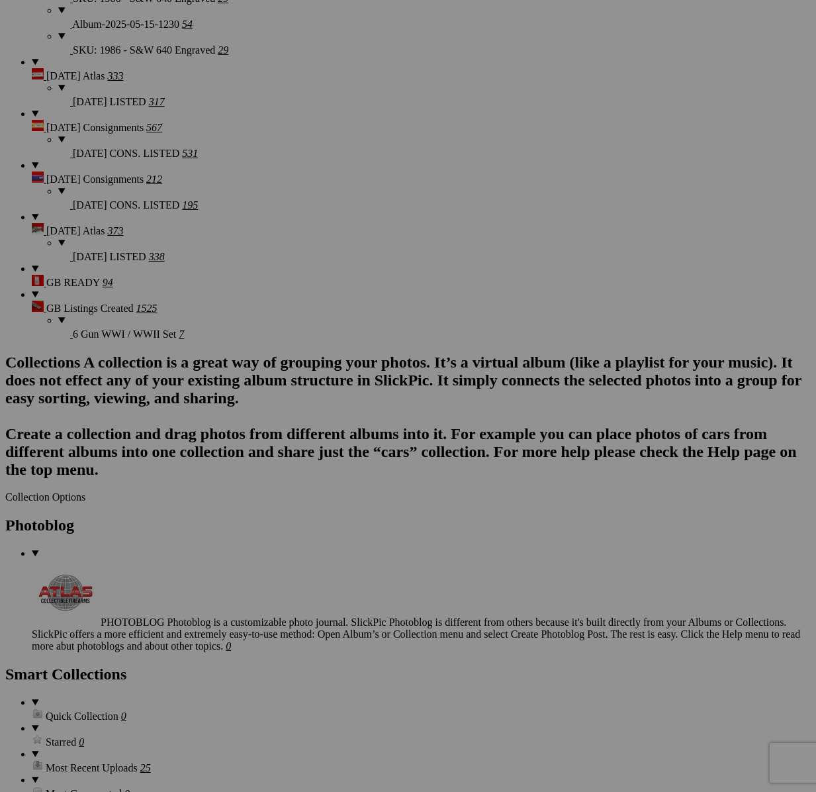
scroll to position [2449, 0]
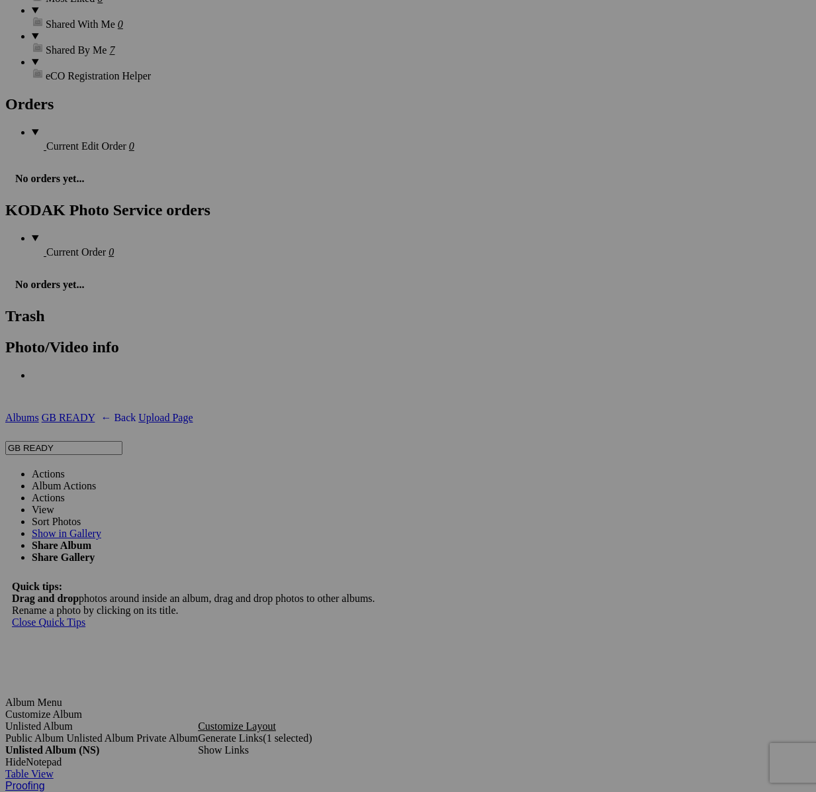
click at [65, 468] on link "Actions" at bounding box center [48, 473] width 33 height 11
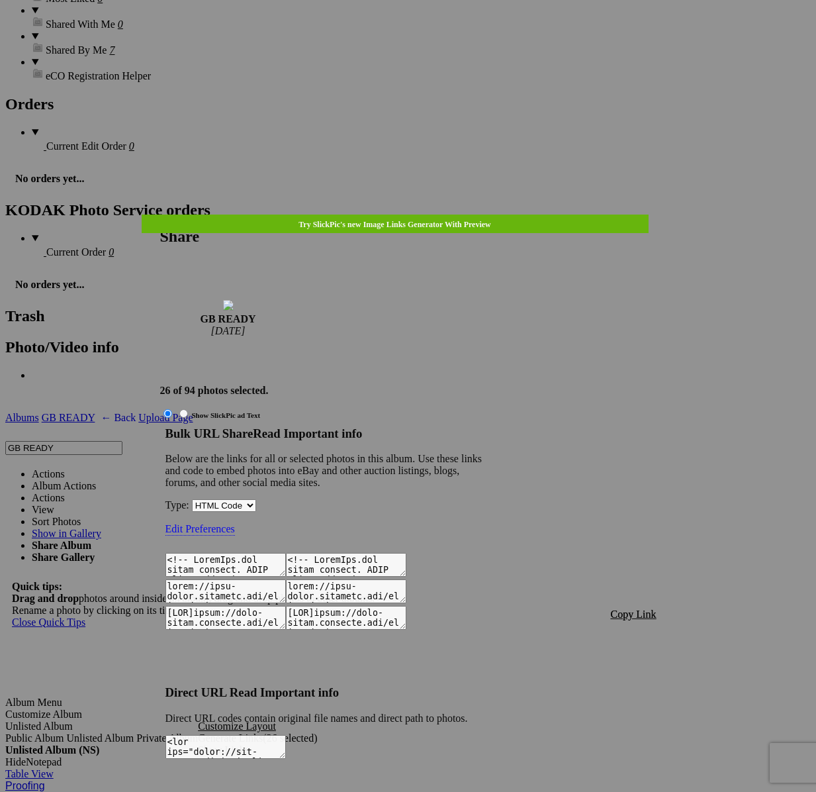
type textarea "<!-- SlickPic.com image hosting. HTML Bulk Share code Starts Here --> <div styl…"
click at [624, 608] on span "Copy Link" at bounding box center [634, 613] width 46 height 11
click at [635, 608] on span "Copy Link" at bounding box center [634, 613] width 46 height 11
click at [409, 38] on div at bounding box center [408, 396] width 816 height 792
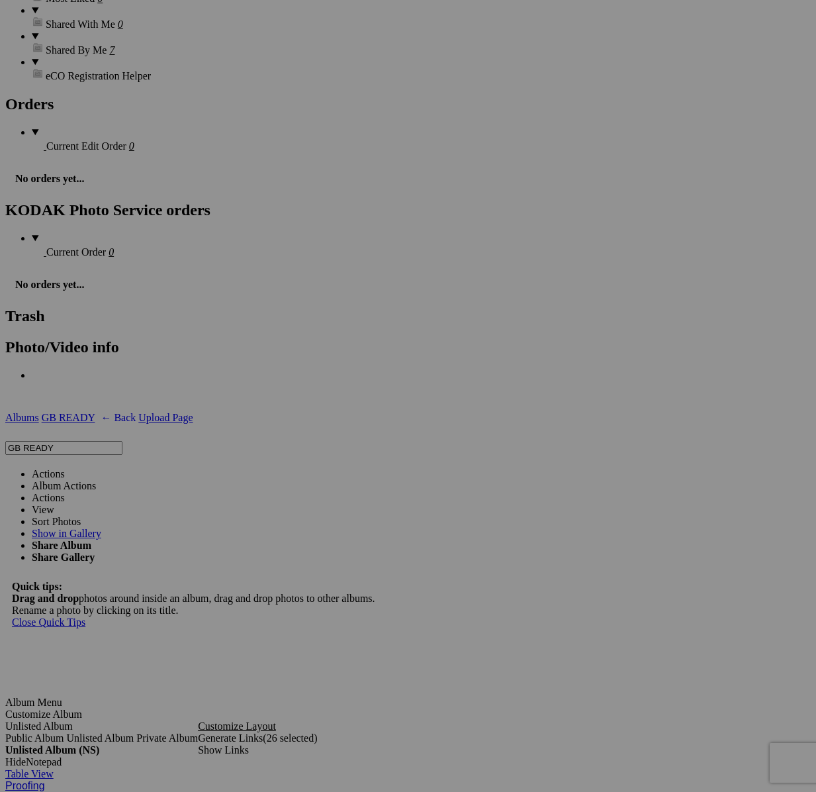
click at [65, 468] on link "Actions" at bounding box center [48, 473] width 33 height 11
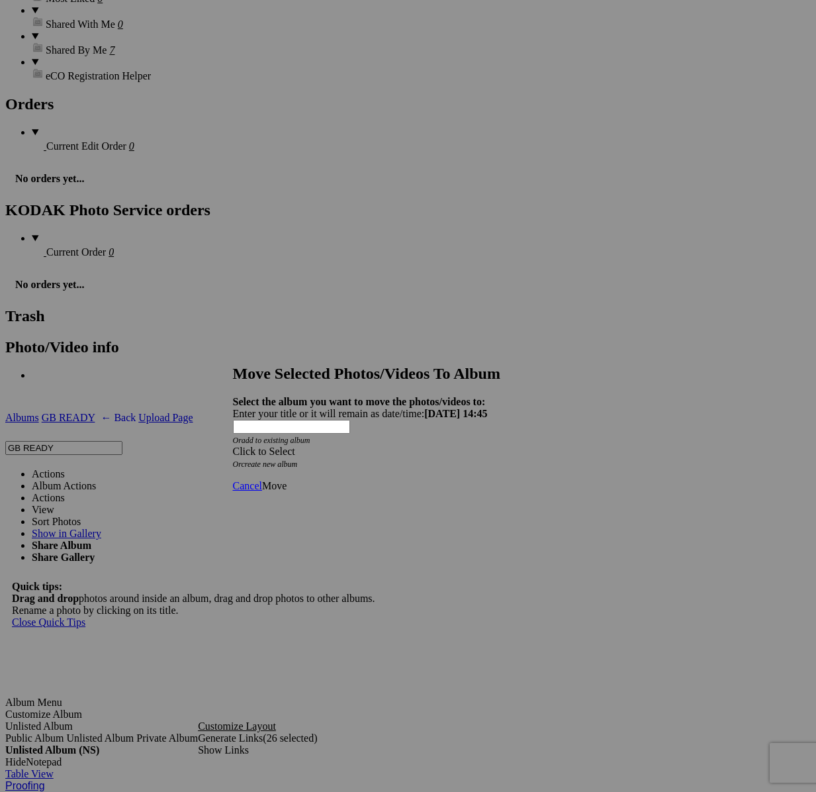
click at [233, 445] on span at bounding box center [233, 450] width 0 height 11
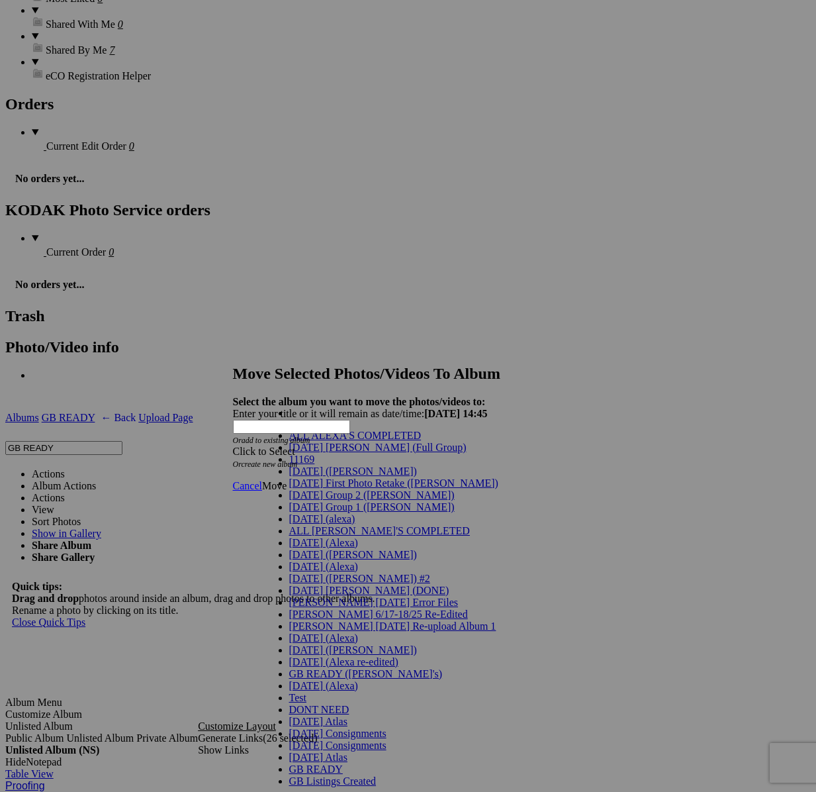
scroll to position [48, 0]
click at [314, 548] on span "[DATE] (Alexa)" at bounding box center [323, 542] width 69 height 11
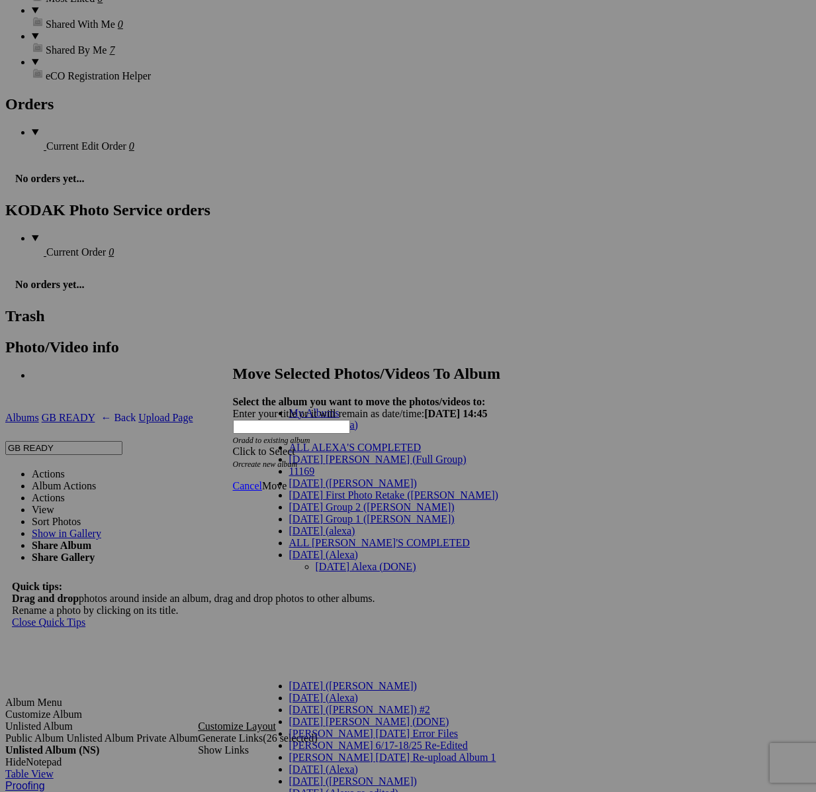
click at [316, 561] on link "[DATE] Alexa (DONE)" at bounding box center [366, 566] width 101 height 11
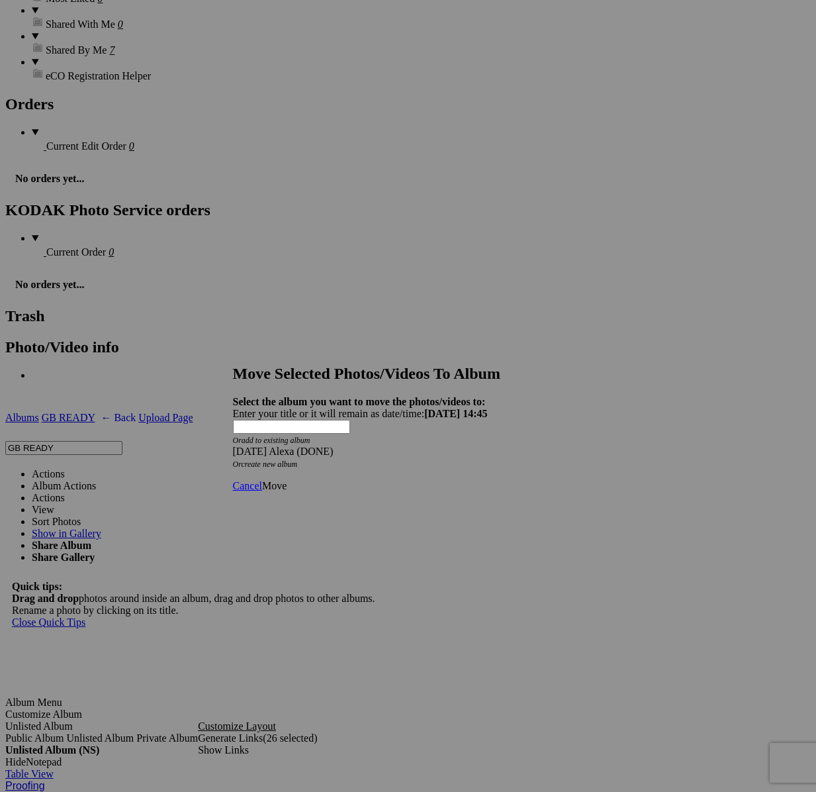
click at [287, 480] on span "Move" at bounding box center [274, 485] width 24 height 11
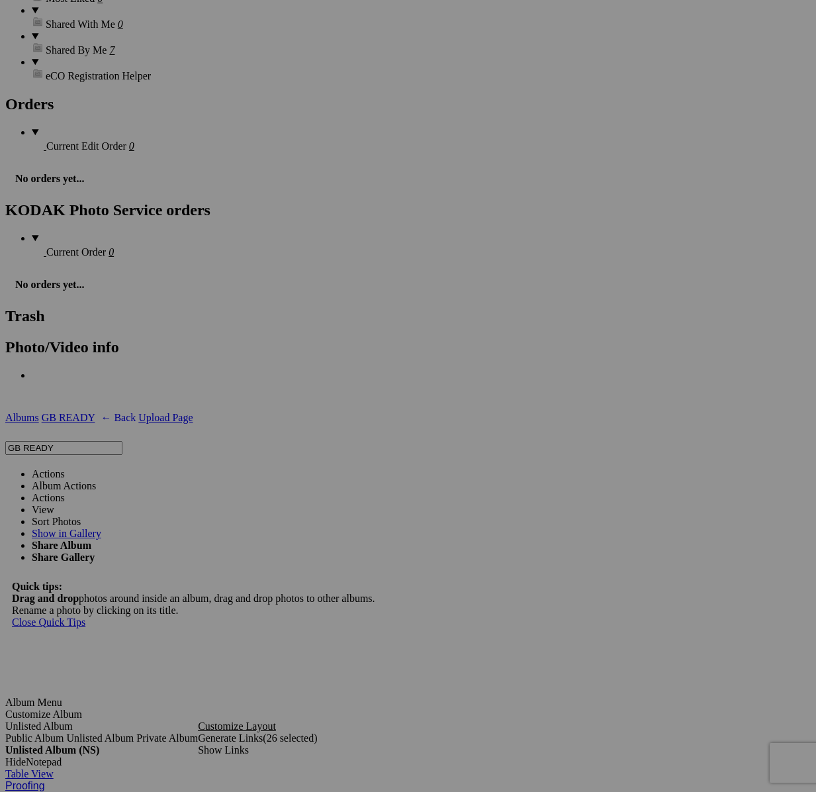
scroll to position [2436, 0]
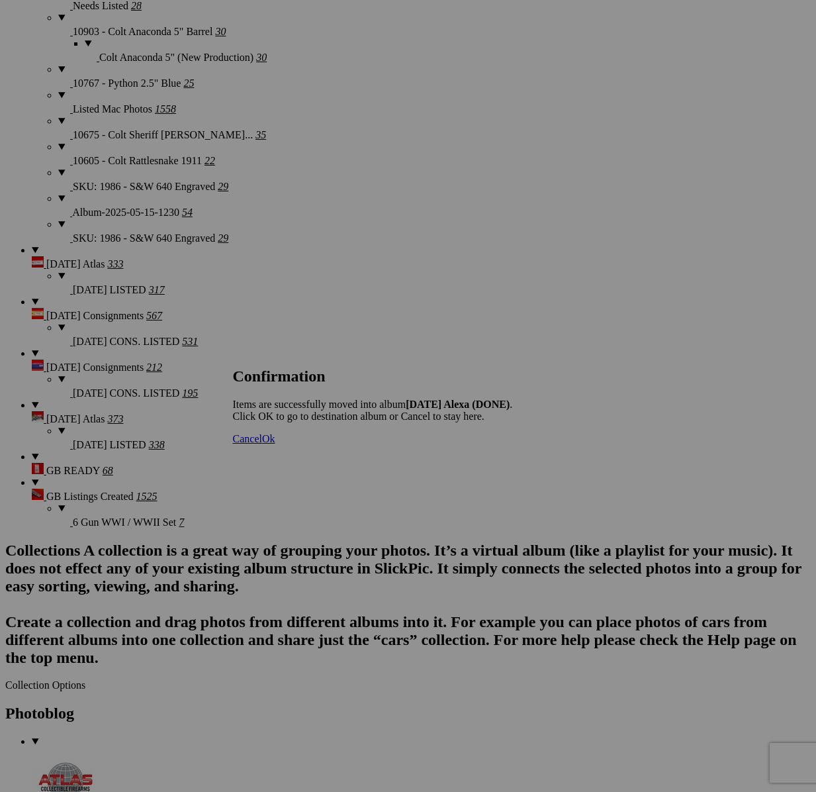
click at [262, 444] on span "Cancel" at bounding box center [247, 438] width 29 height 11
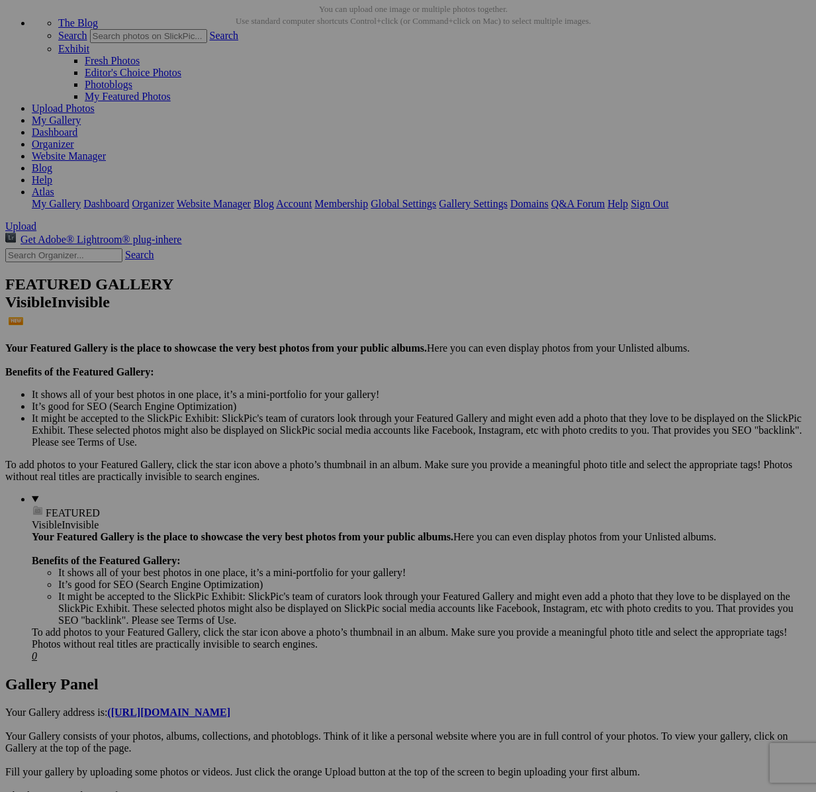
scroll to position [0, 0]
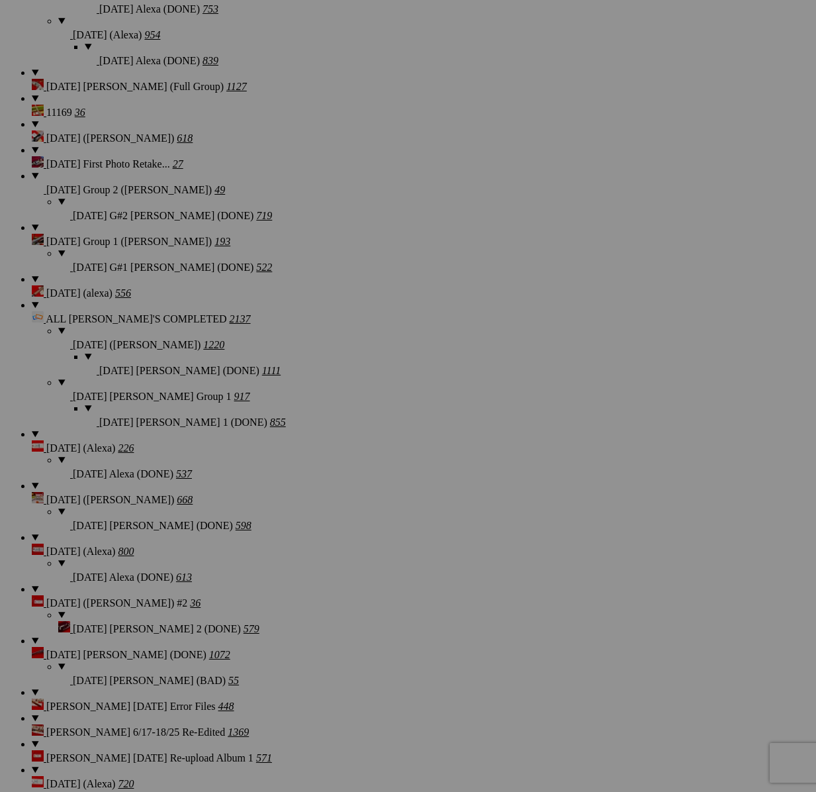
scroll to position [1150, 0]
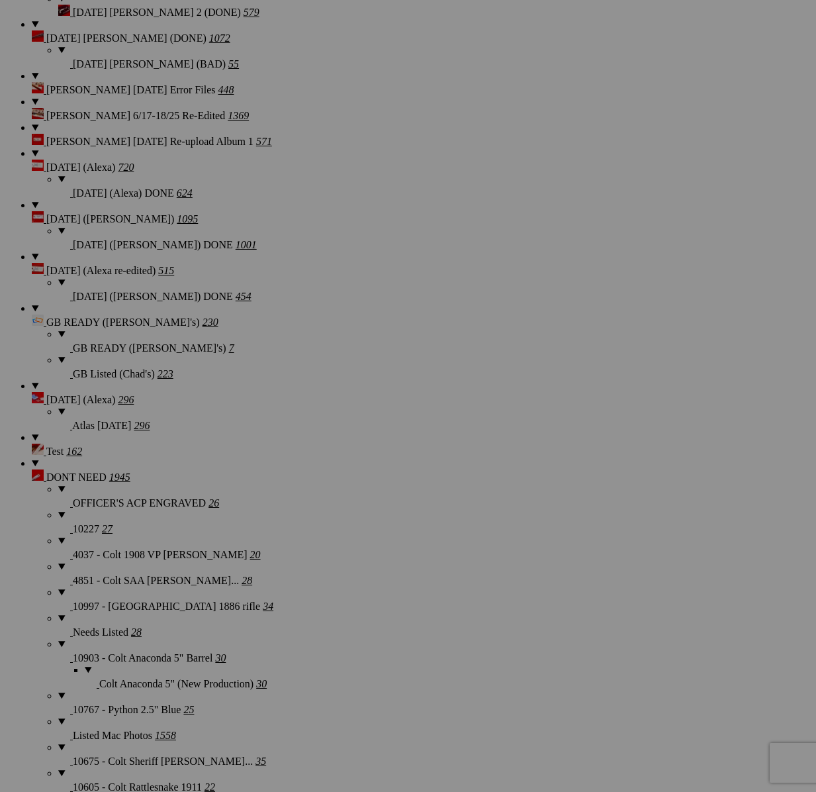
scroll to position [2532, 0]
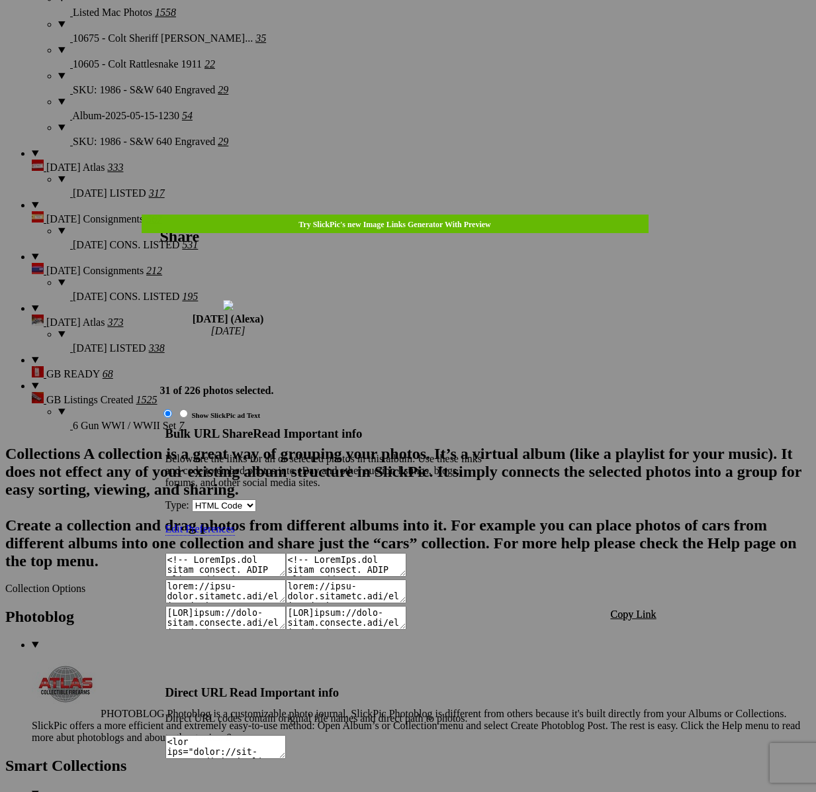
type textarea "<!-- [DOMAIN_NAME] image hosting. HTML Bulk Share code Starts Here --> <div sty…"
click at [629, 608] on span "Copy Link" at bounding box center [634, 613] width 46 height 11
click at [418, 33] on div at bounding box center [408, 396] width 816 height 792
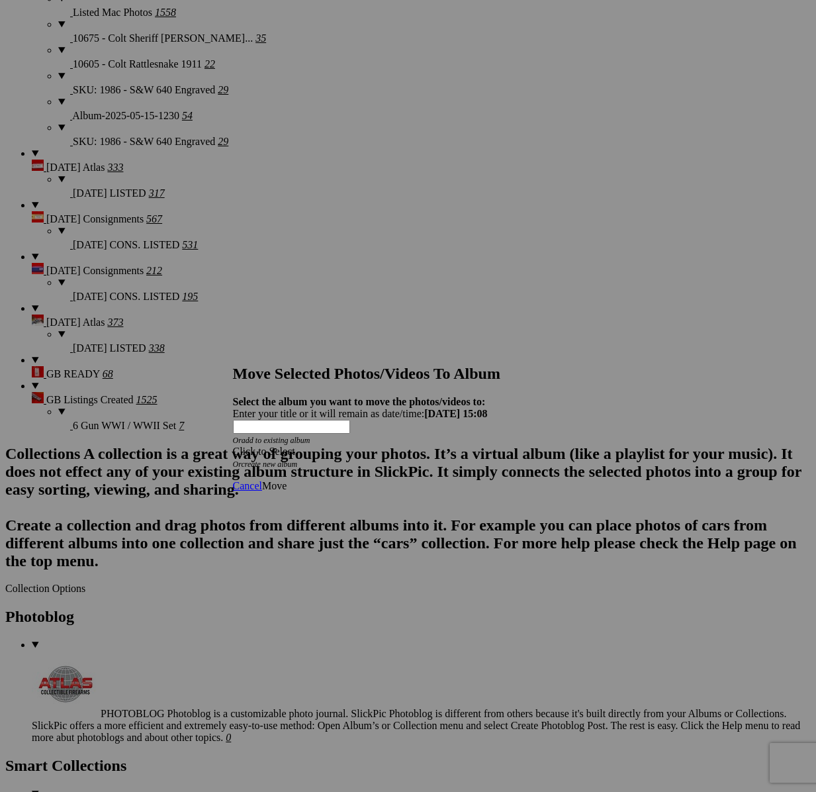
click at [465, 445] on div "Click to Select" at bounding box center [408, 451] width 351 height 12
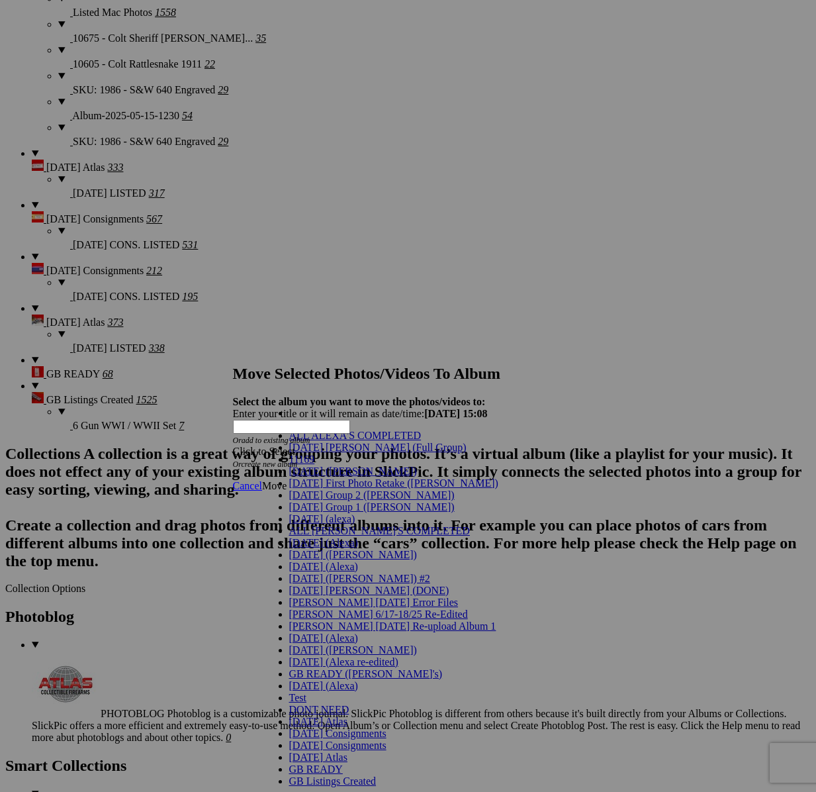
scroll to position [102, 0]
click at [306, 537] on span "[DATE] (Alexa)" at bounding box center [323, 542] width 69 height 11
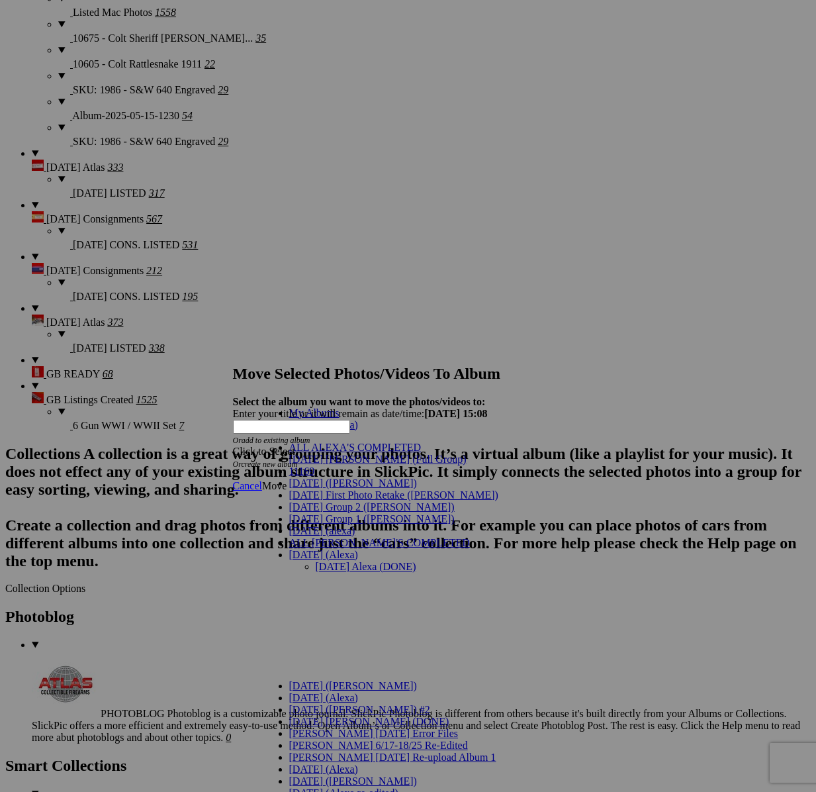
click at [316, 561] on link "[DATE] Alexa (DONE)" at bounding box center [366, 566] width 101 height 11
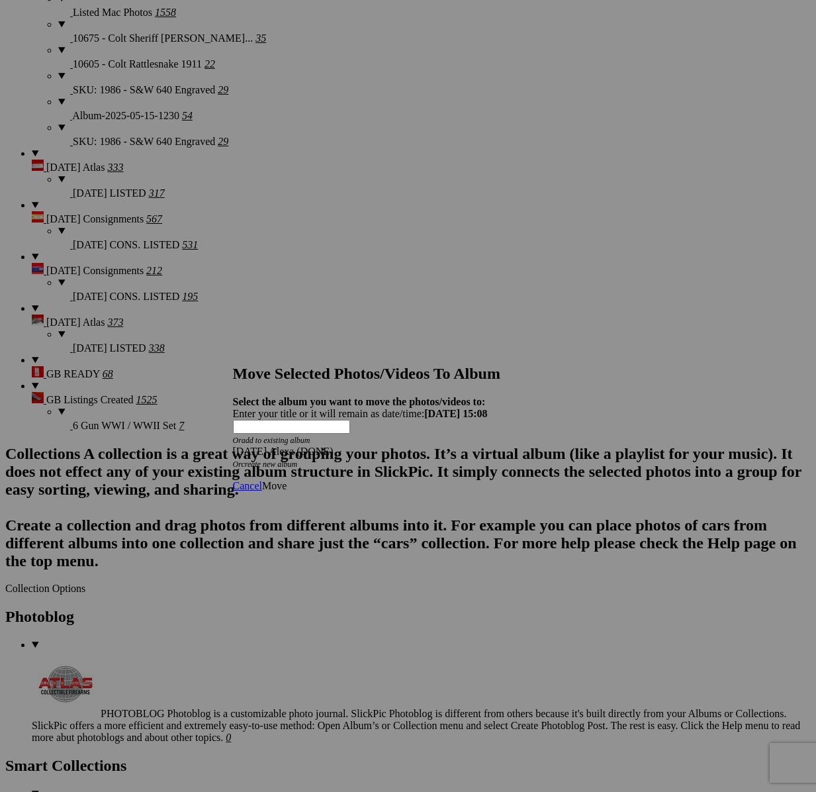
click at [287, 480] on span "Move" at bounding box center [274, 485] width 24 height 11
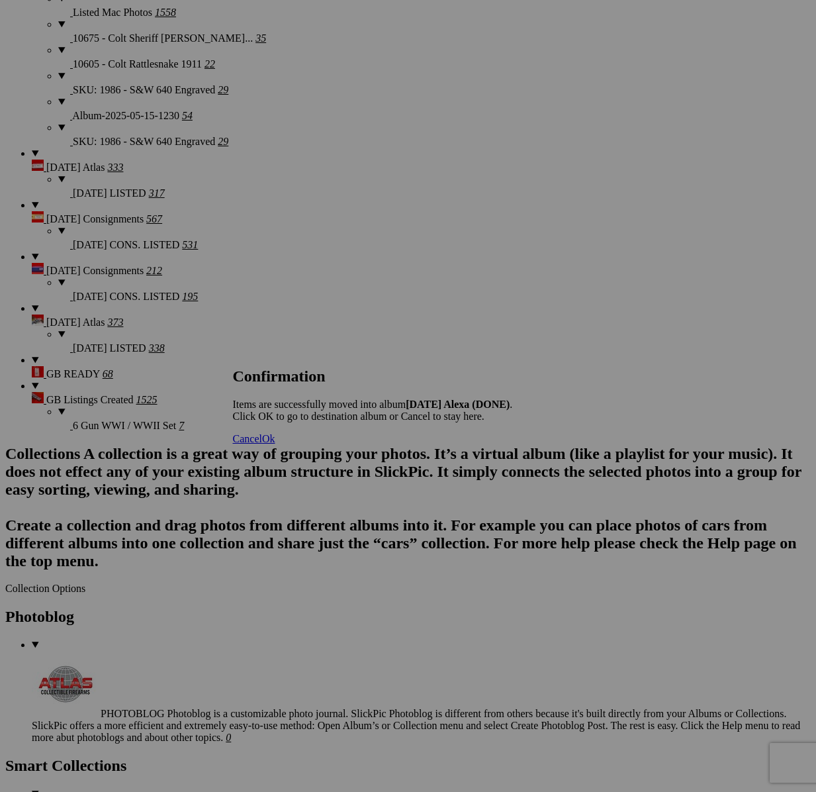
click at [262, 444] on span "Cancel" at bounding box center [247, 438] width 29 height 11
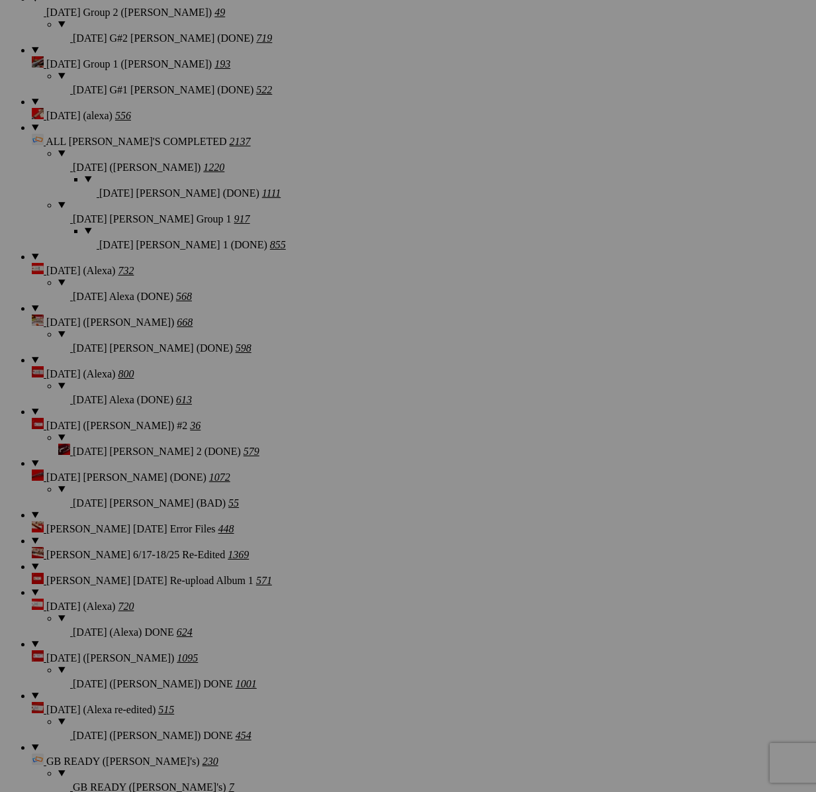
scroll to position [1334, 0]
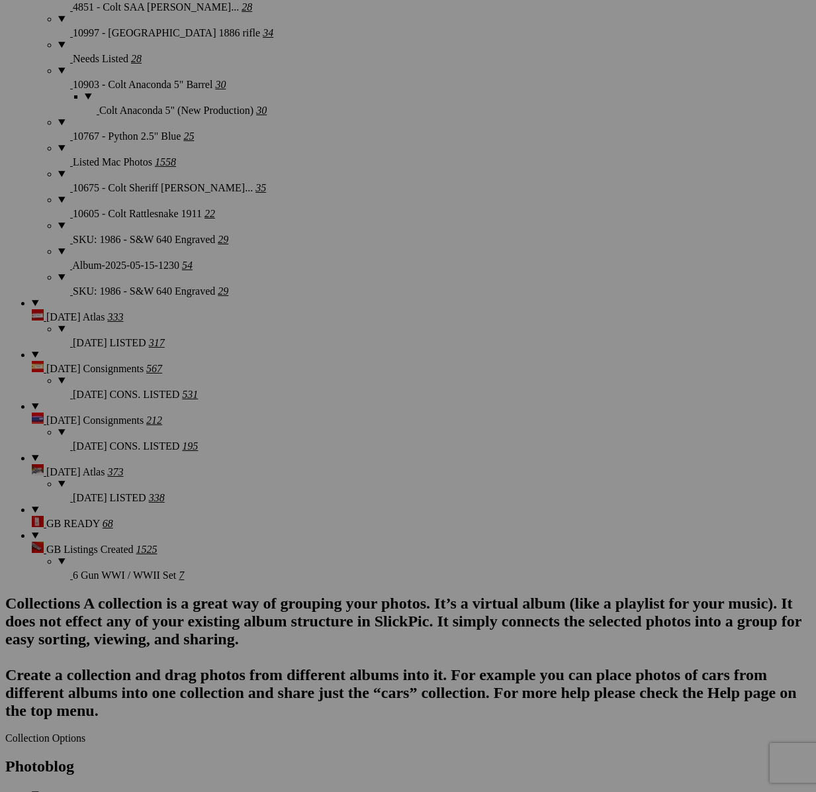
scroll to position [2381, 0]
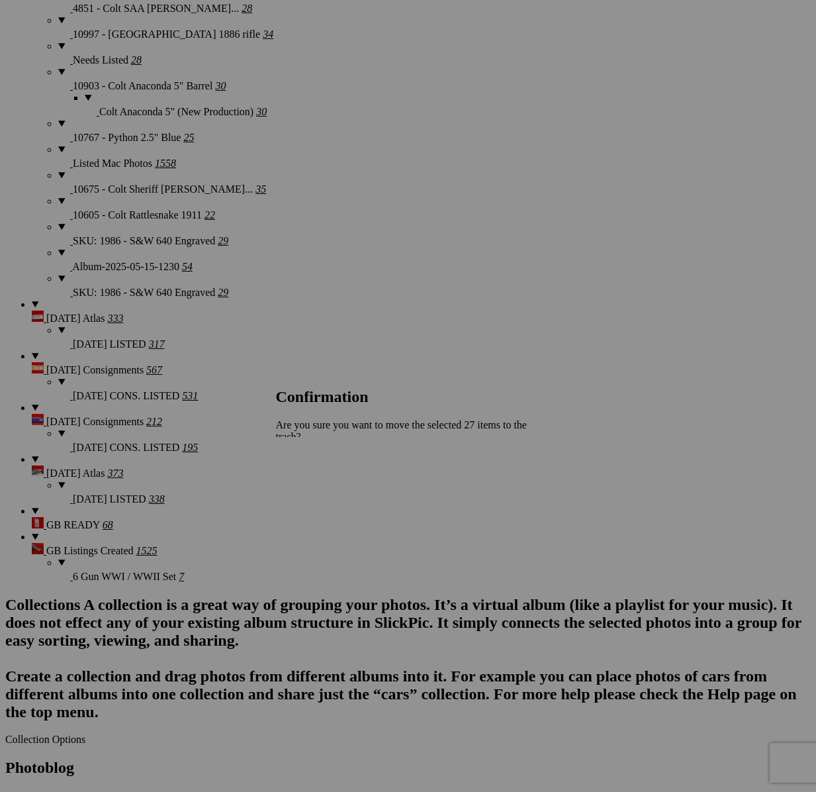
click at [320, 489] on span "Yes" at bounding box center [312, 494] width 15 height 11
